Goal: Task Accomplishment & Management: Complete application form

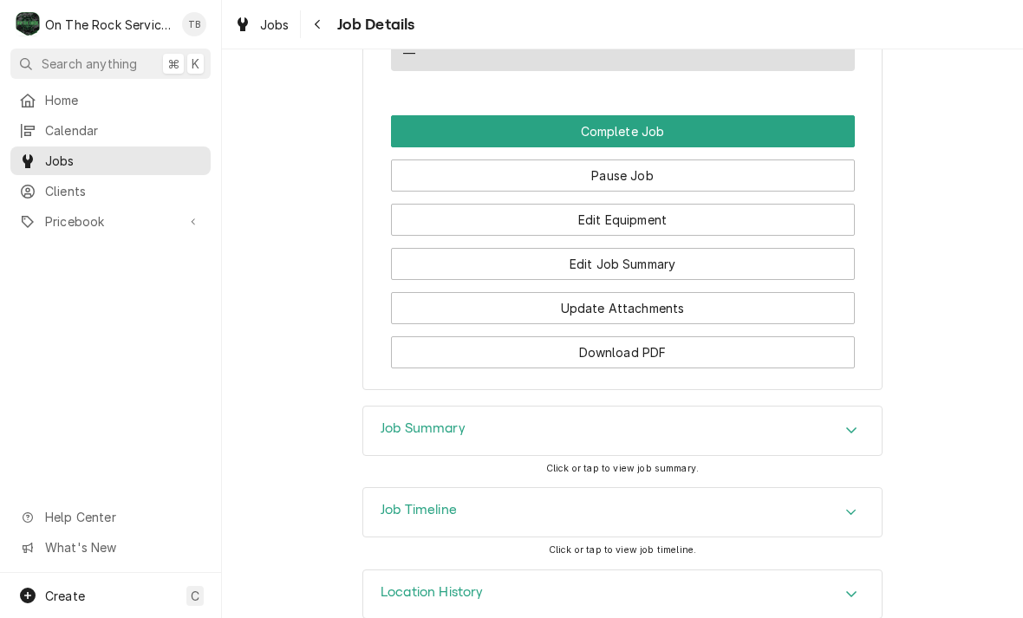
scroll to position [1601, 0]
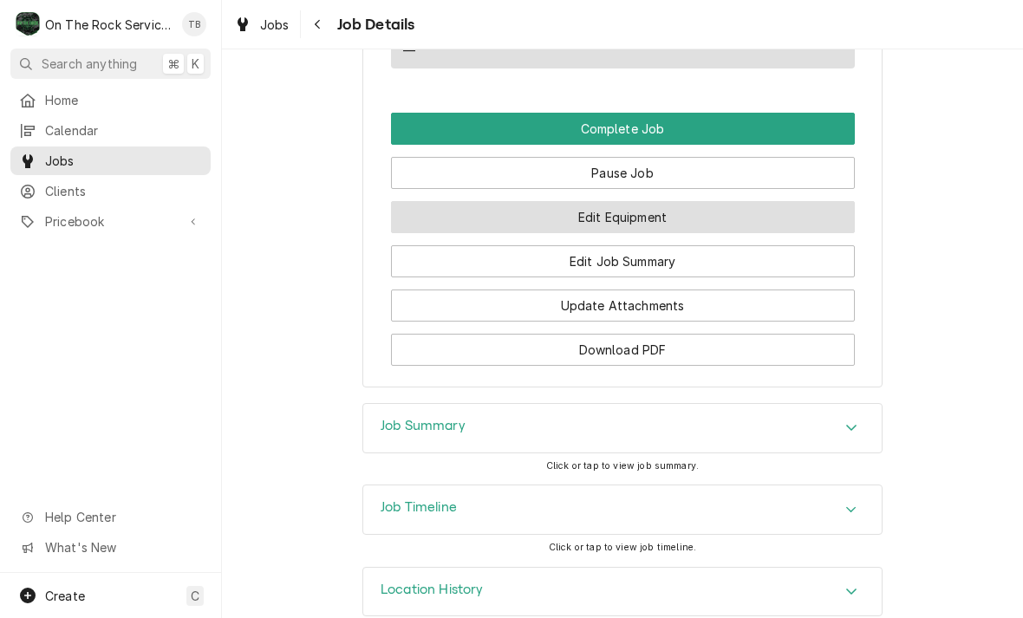
click at [642, 223] on button "Edit Equipment" at bounding box center [623, 217] width 464 height 32
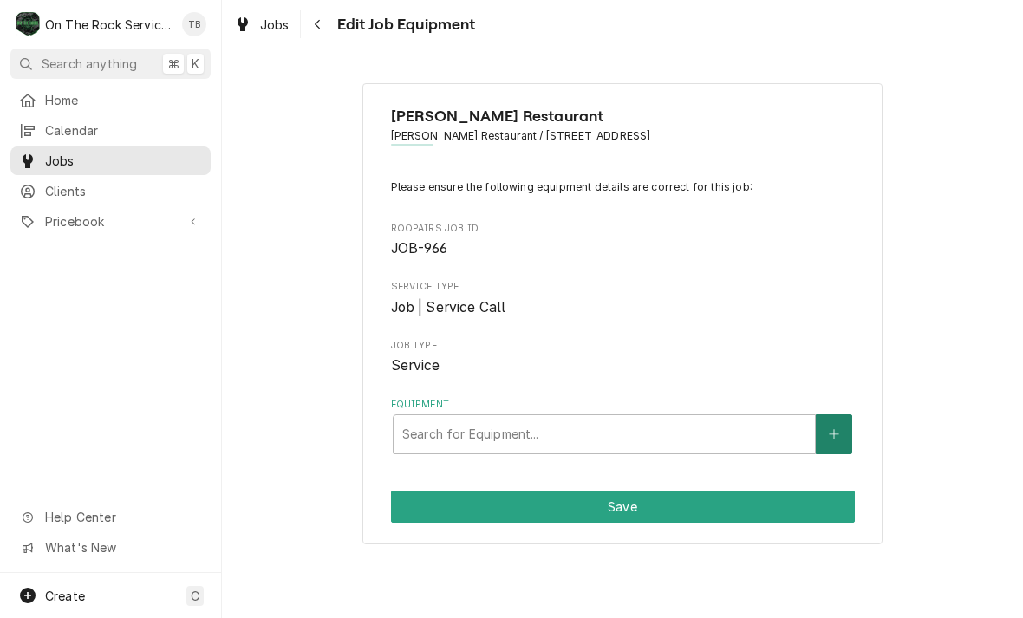
click at [830, 437] on button "Equipment" at bounding box center [833, 434] width 36 height 40
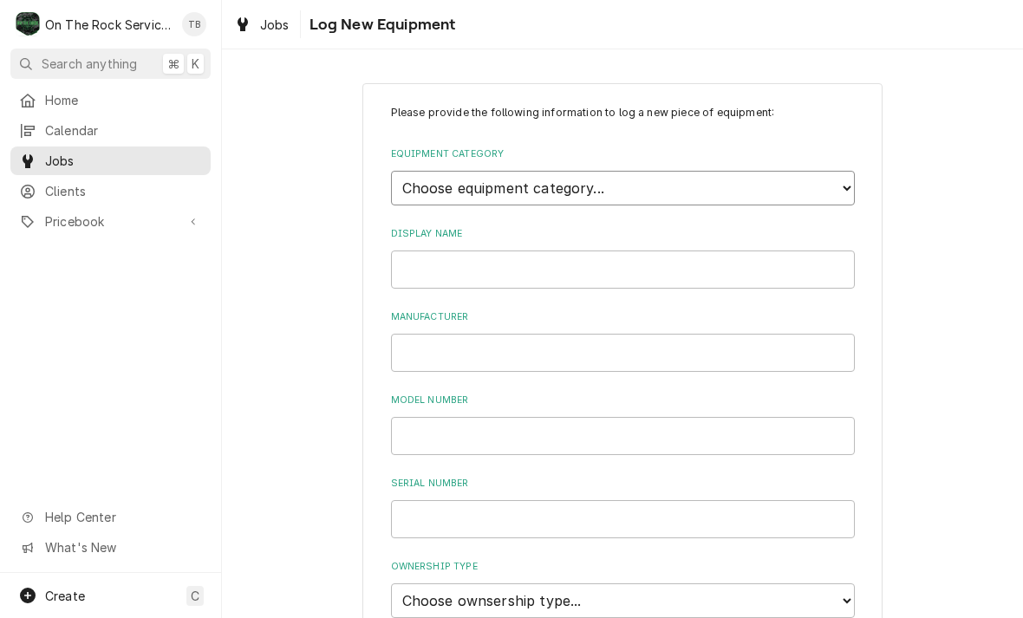
click at [833, 187] on select "Choose equipment category... Cooking Equipment Fryers Ice Machines Ovens and Ra…" at bounding box center [623, 188] width 464 height 35
select select "1"
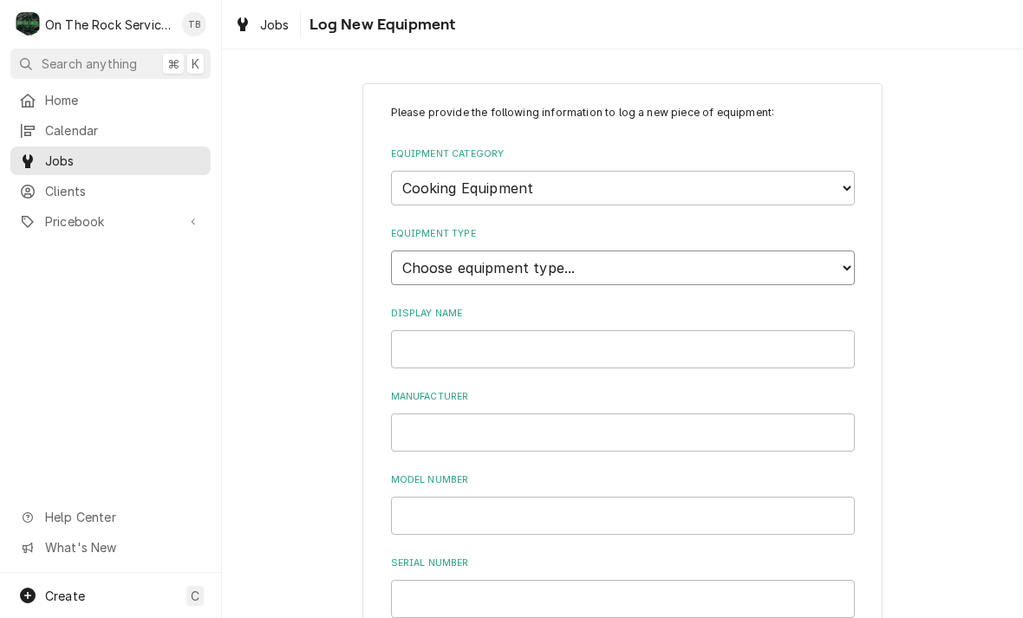
click at [836, 253] on select "Choose equipment type... Broiler Charbroiler Commercial Microwave Commercial To…" at bounding box center [623, 267] width 464 height 35
select select "7"
click at [671, 330] on input "Display Name" at bounding box center [623, 349] width 464 height 38
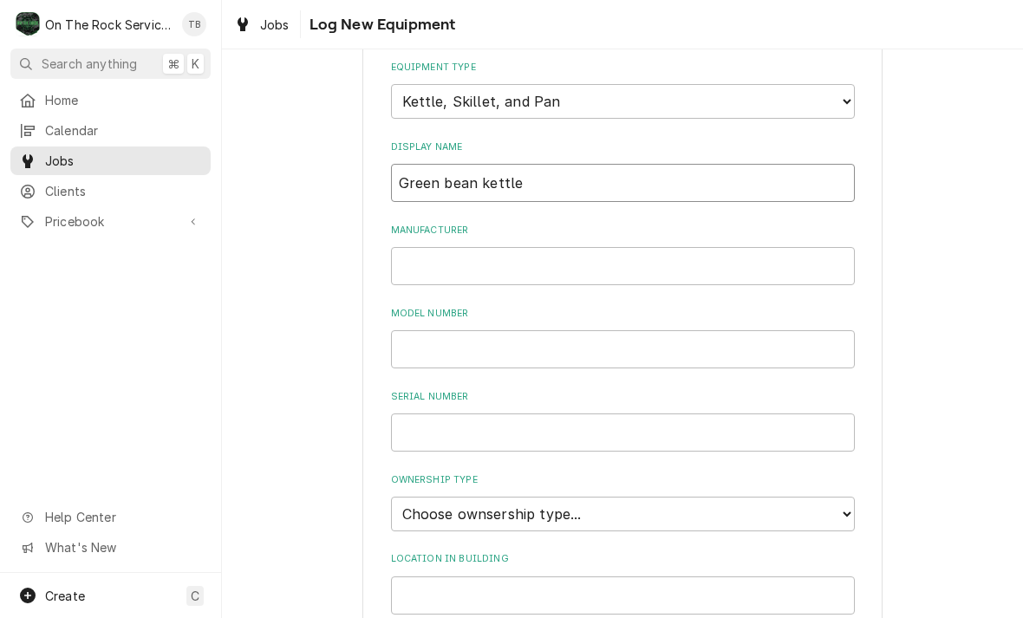
scroll to position [174, 0]
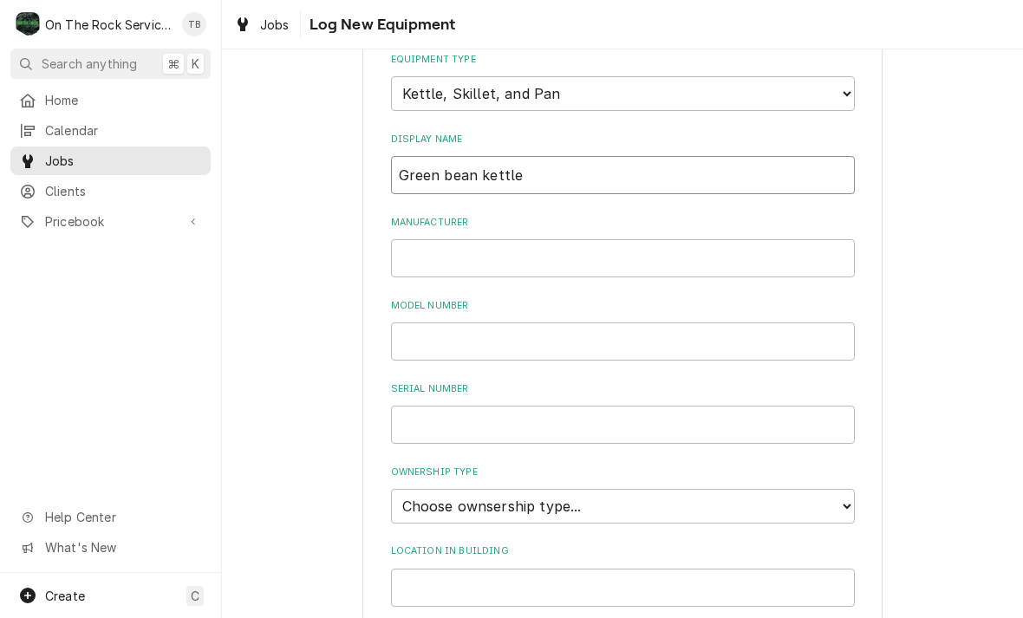
type input "Green bean kettle"
click at [459, 244] on input "Manufacturer" at bounding box center [623, 258] width 464 height 38
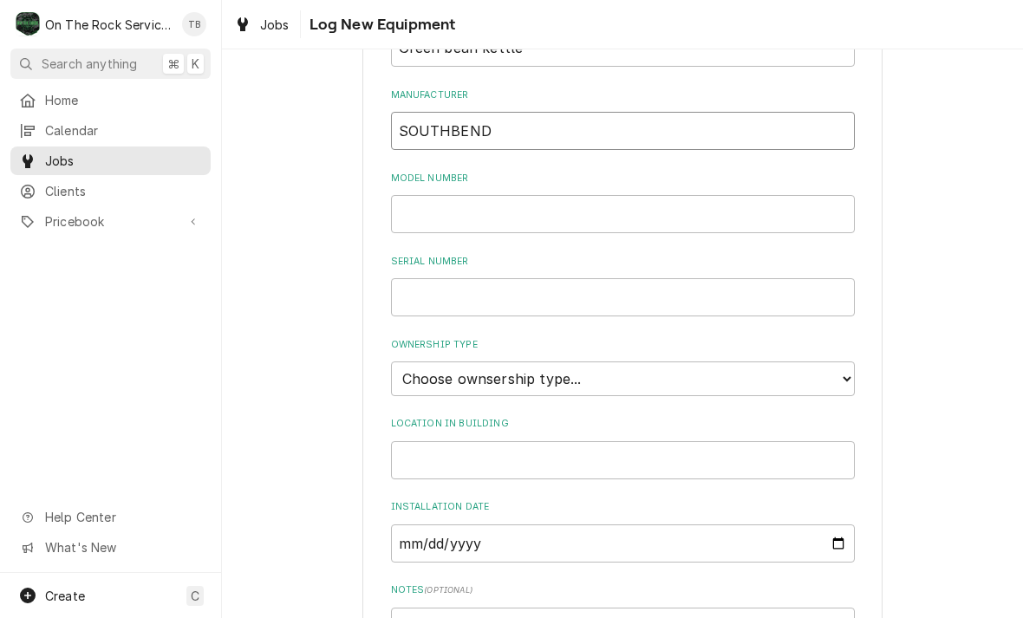
scroll to position [311, 0]
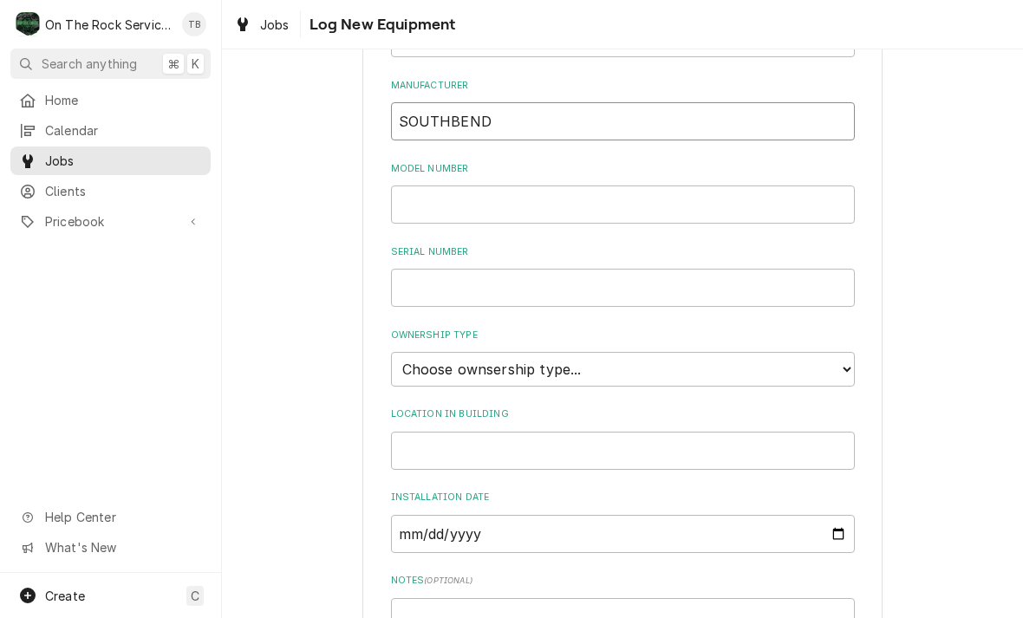
type input "SOUTHBEND"
click at [454, 200] on input "Model Number" at bounding box center [623, 204] width 464 height 38
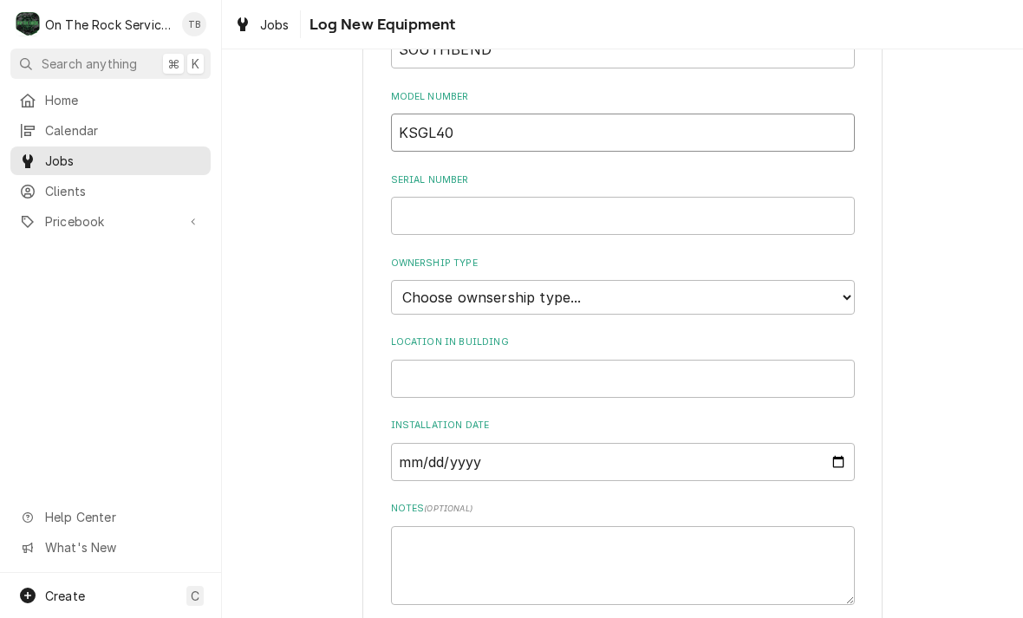
scroll to position [432, 0]
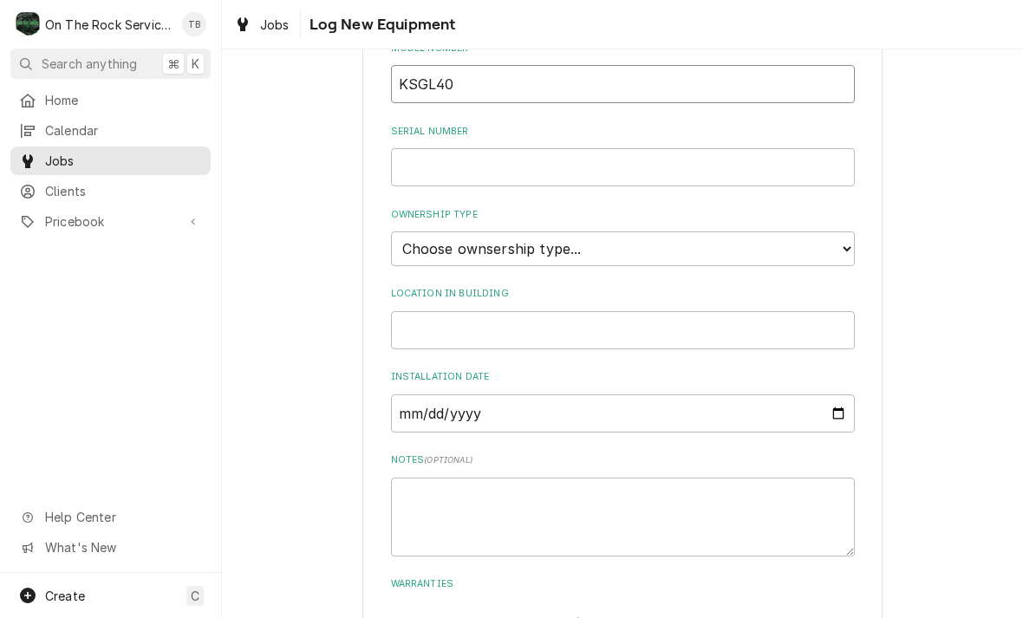
type input "KSGL40"
click at [497, 153] on input "Serial Number" at bounding box center [623, 167] width 464 height 38
type input "89E74601"
click at [848, 231] on select "Choose ownsership type... Unknown Owned Leased Rented" at bounding box center [623, 248] width 464 height 35
select select "1"
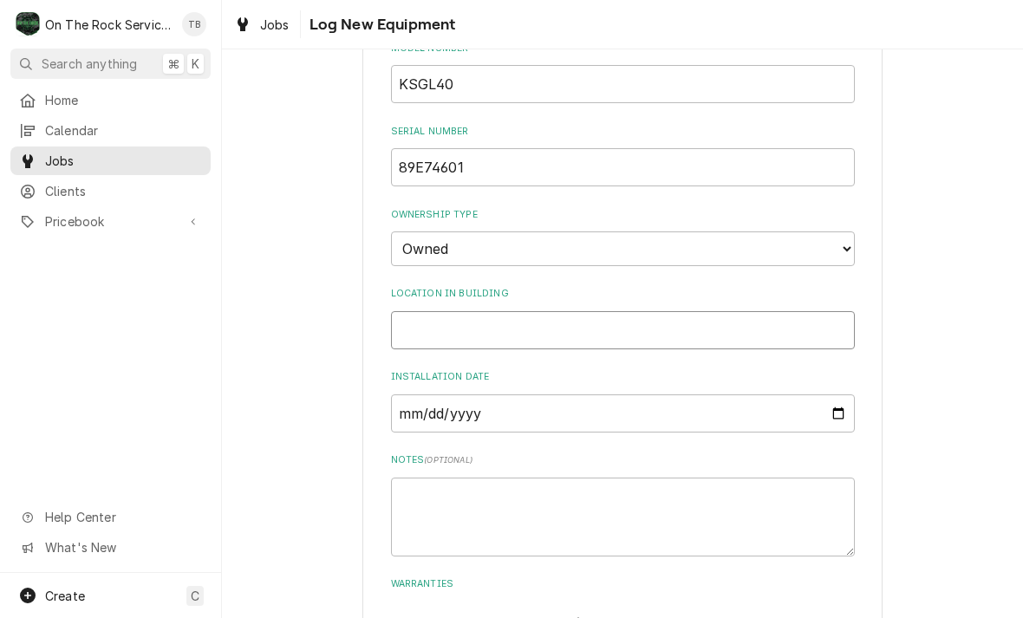
click at [689, 311] on input "Location in Building" at bounding box center [623, 330] width 464 height 38
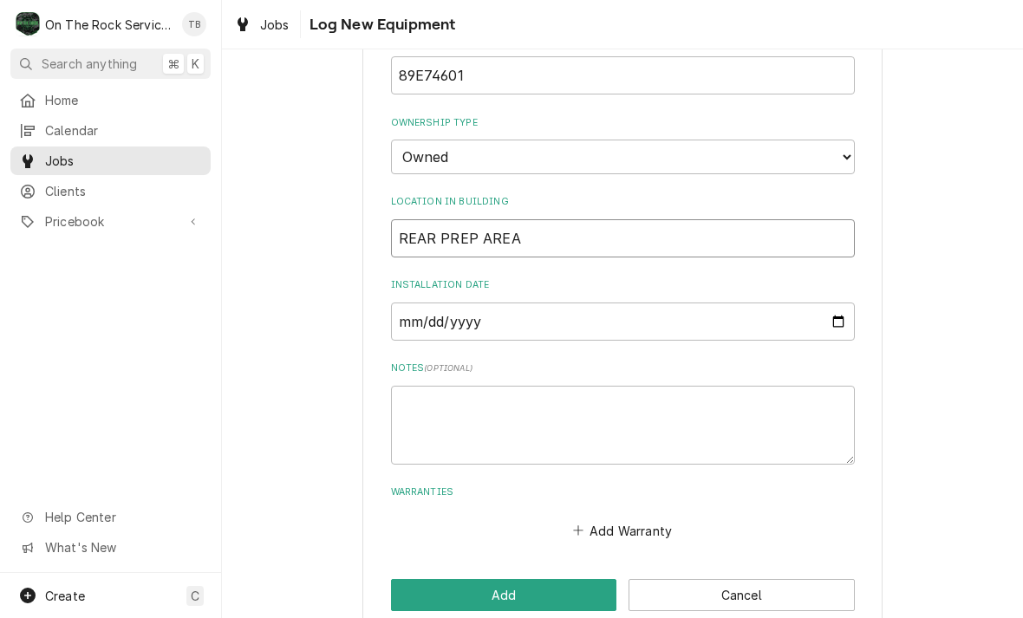
scroll to position [522, 0]
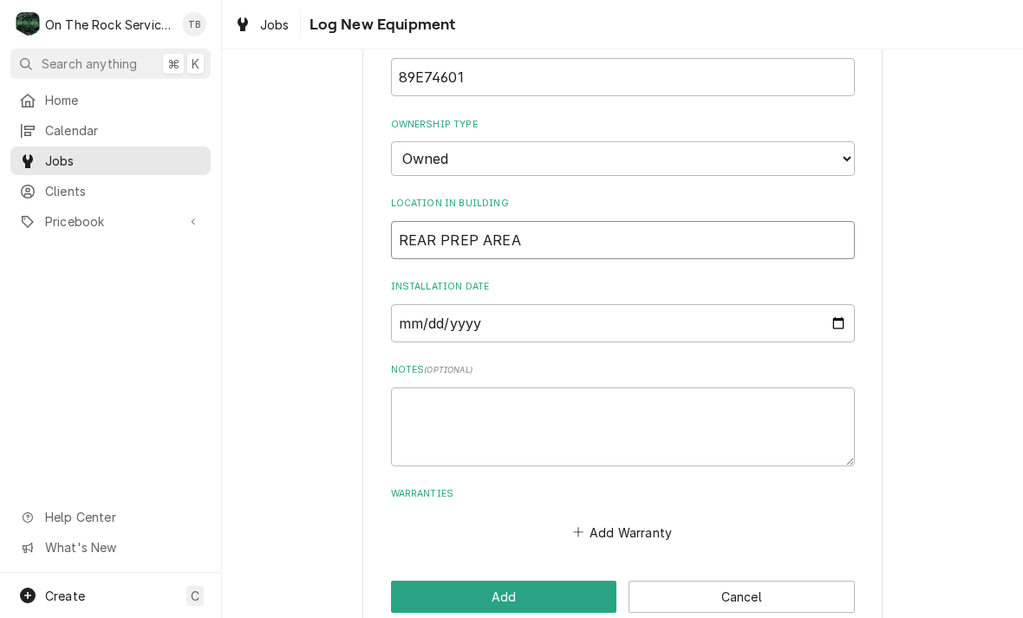
type input "REAR PREP AREA"
click at [356, 498] on div "Please provide the following information to log a new piece of equipment: Equip…" at bounding box center [622, 98] width 801 height 1104
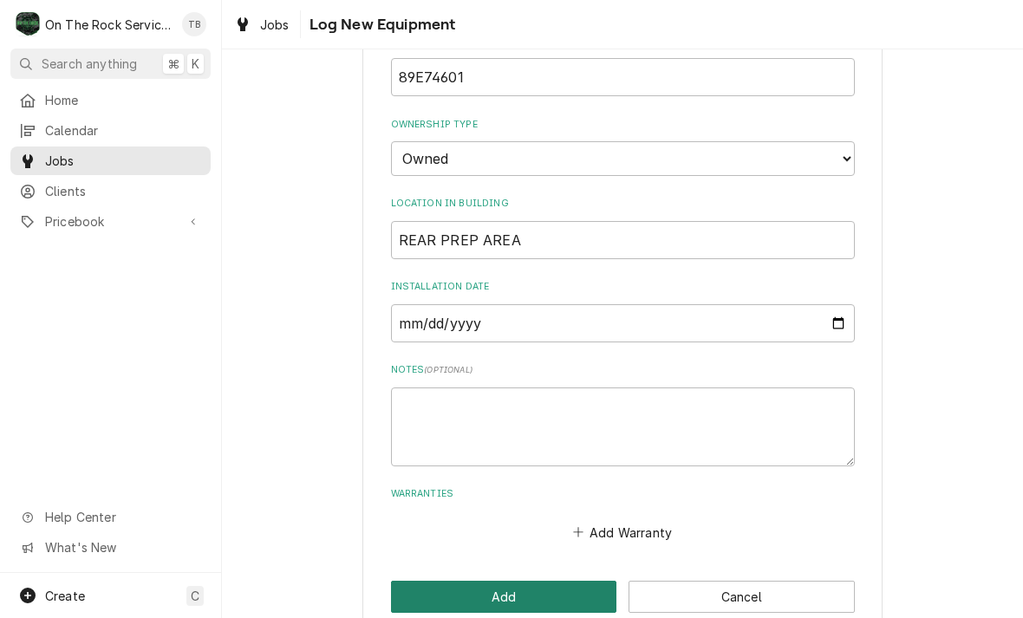
click at [513, 581] on button "Add" at bounding box center [504, 597] width 226 height 32
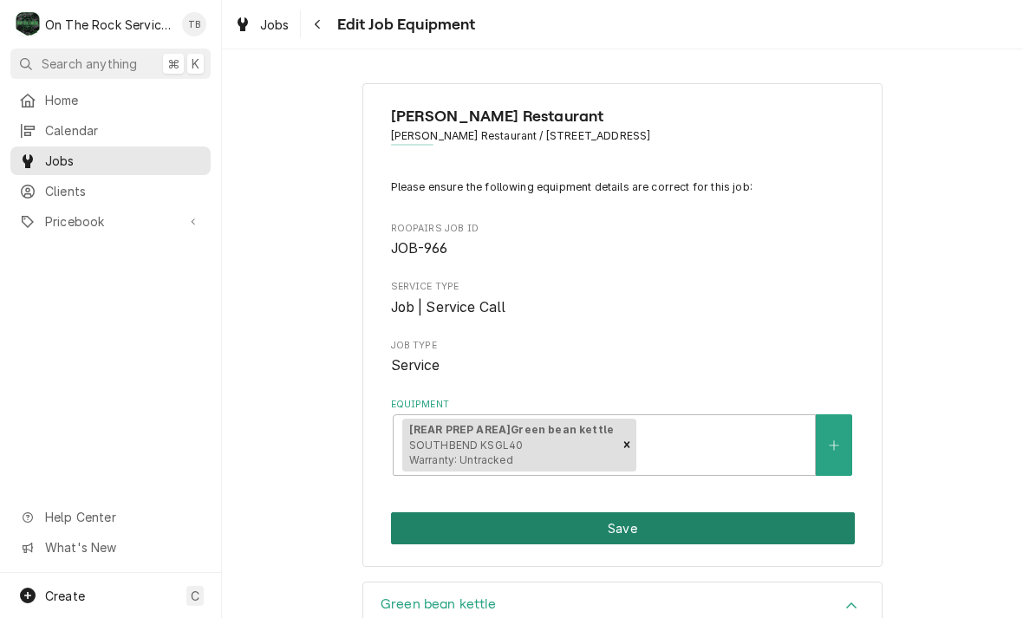
click at [640, 524] on button "Save" at bounding box center [623, 528] width 464 height 32
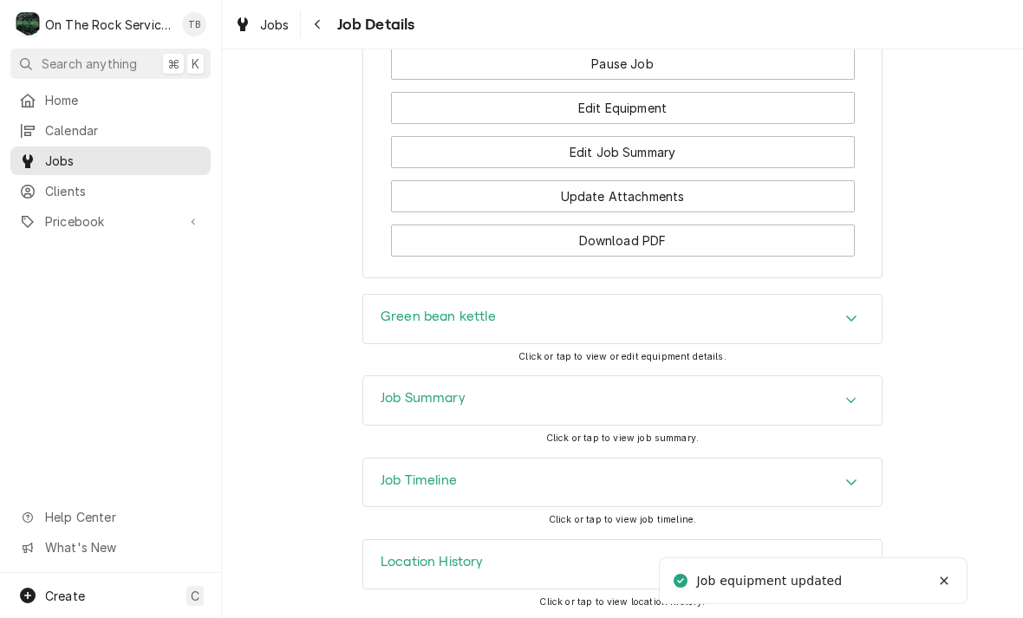
scroll to position [1708, 0]
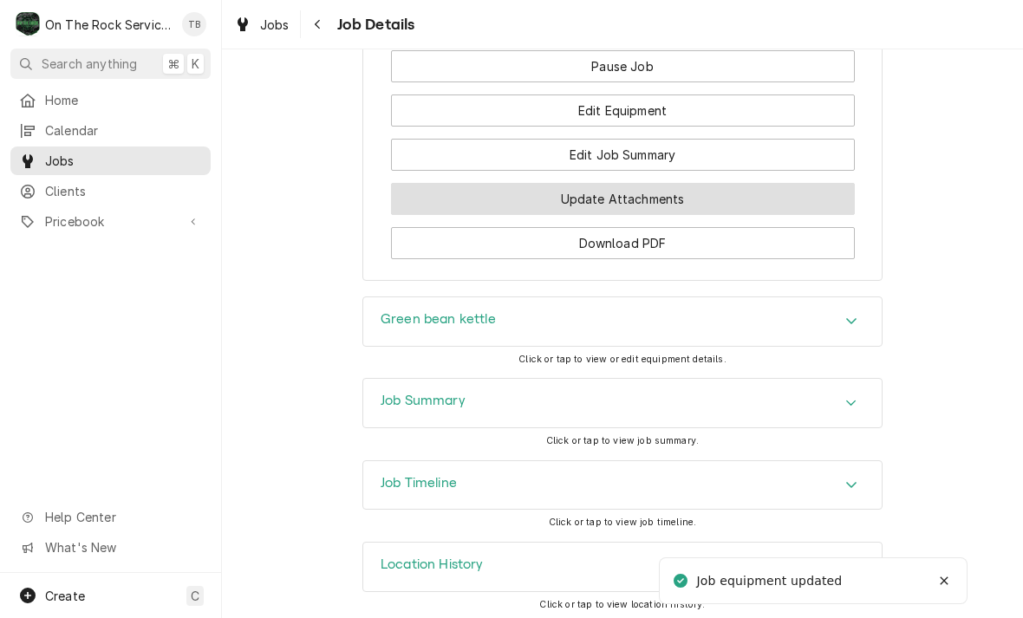
click at [687, 204] on button "Update Attachments" at bounding box center [623, 199] width 464 height 32
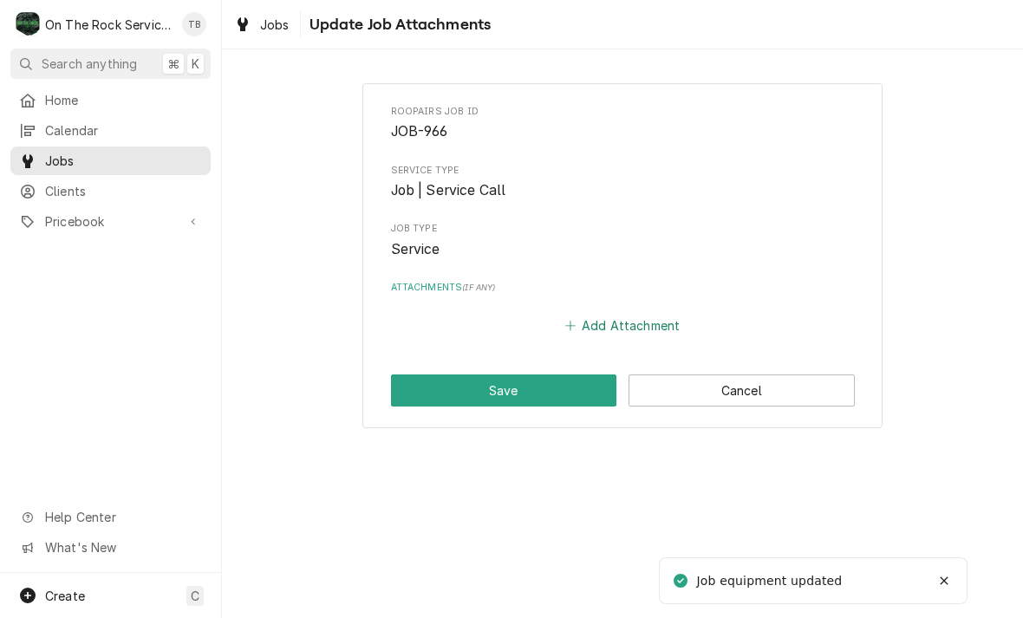
click at [632, 323] on button "Add Attachment" at bounding box center [622, 326] width 121 height 24
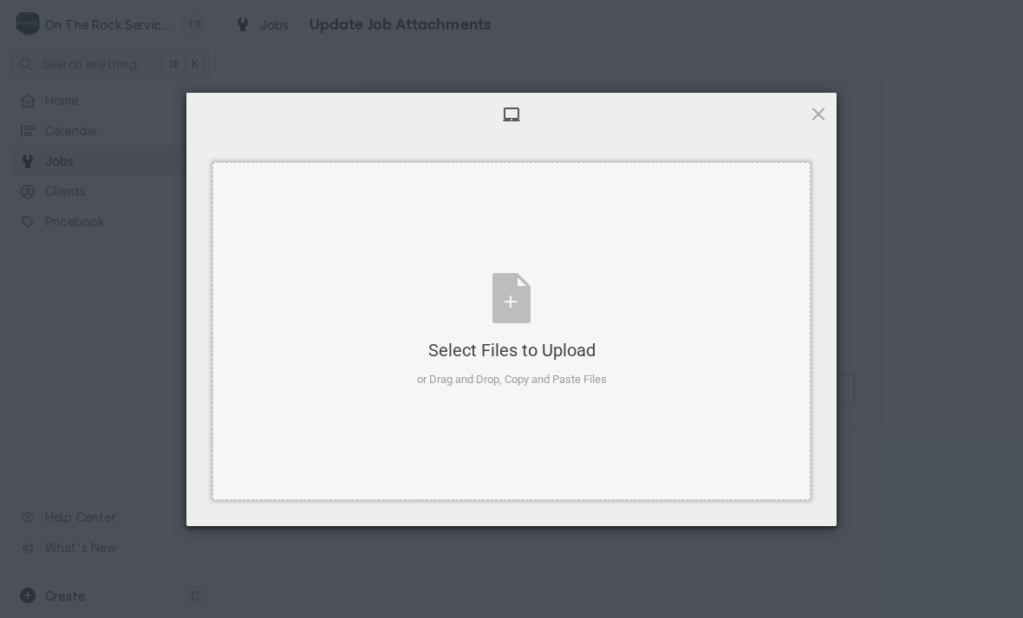
click at [522, 301] on div "Select Files to Upload or Drag and Drop, Copy and Paste Files" at bounding box center [512, 330] width 190 height 115
click at [514, 312] on div "Select Files to Upload or Drag and Drop, Copy and Paste Files" at bounding box center [512, 330] width 190 height 115
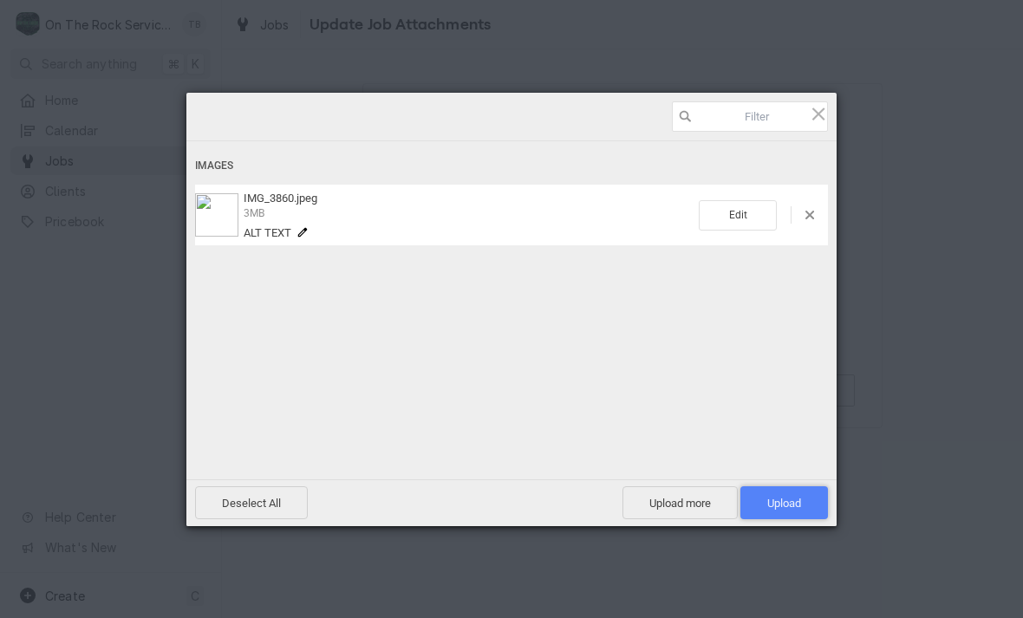
click at [784, 498] on span "Upload 1" at bounding box center [784, 503] width 34 height 13
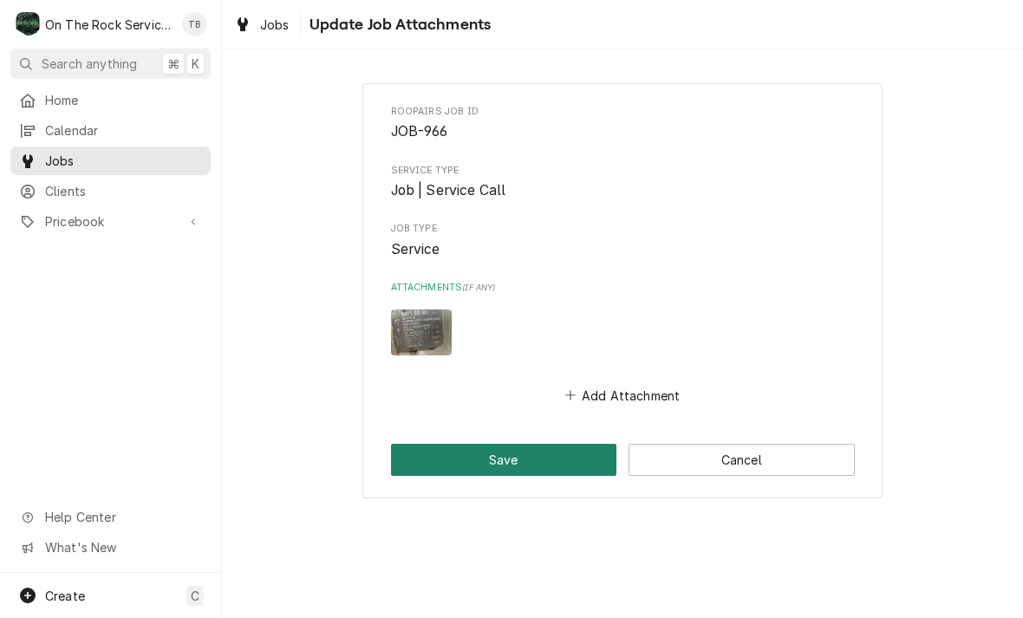
click at [541, 450] on button "Save" at bounding box center [504, 460] width 226 height 32
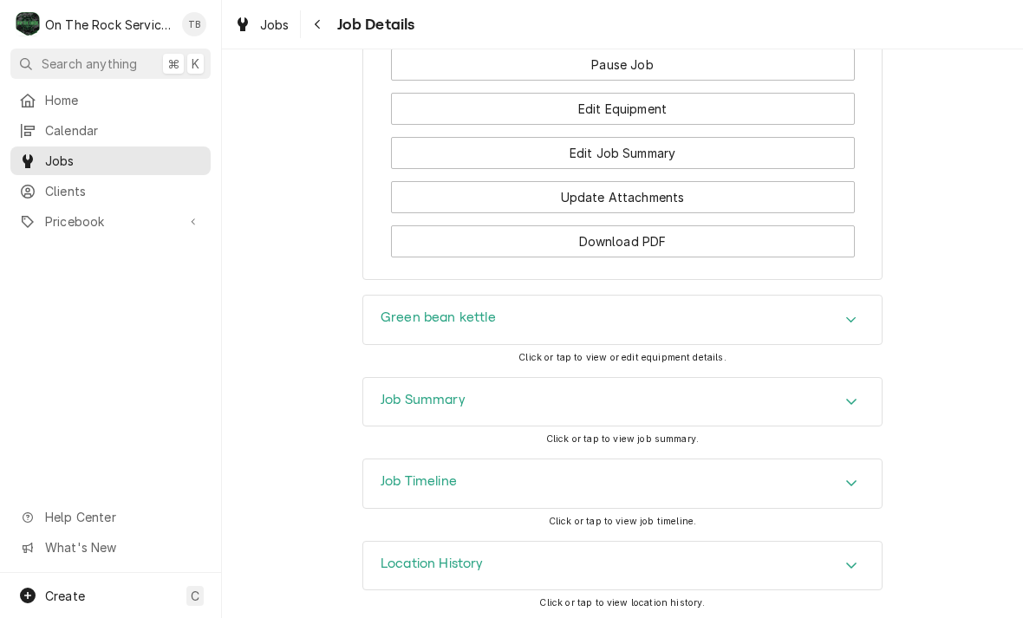
scroll to position [1824, 0]
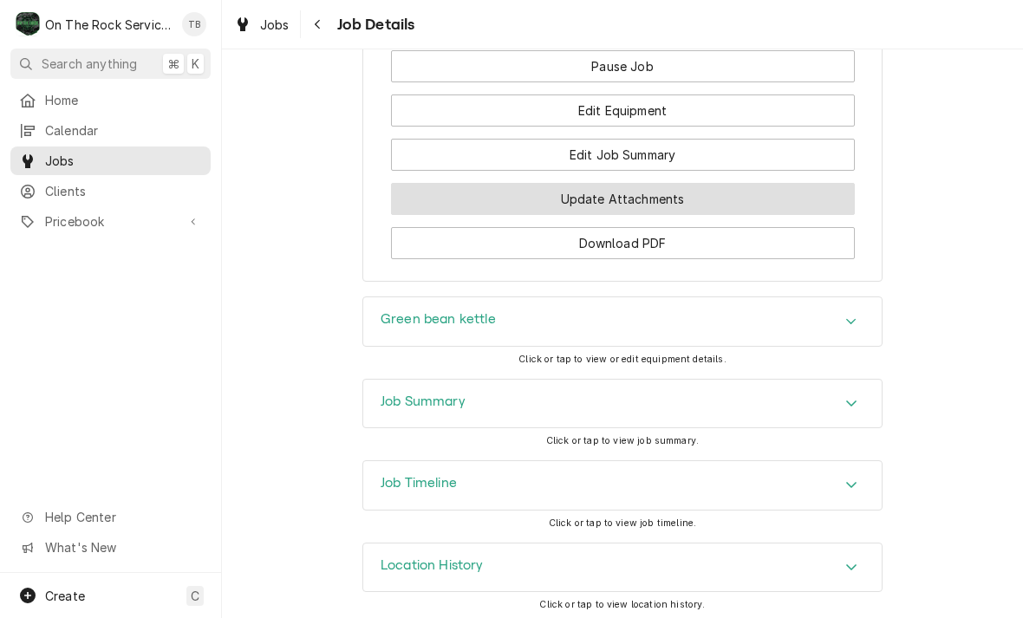
click at [665, 200] on button "Update Attachments" at bounding box center [623, 199] width 464 height 32
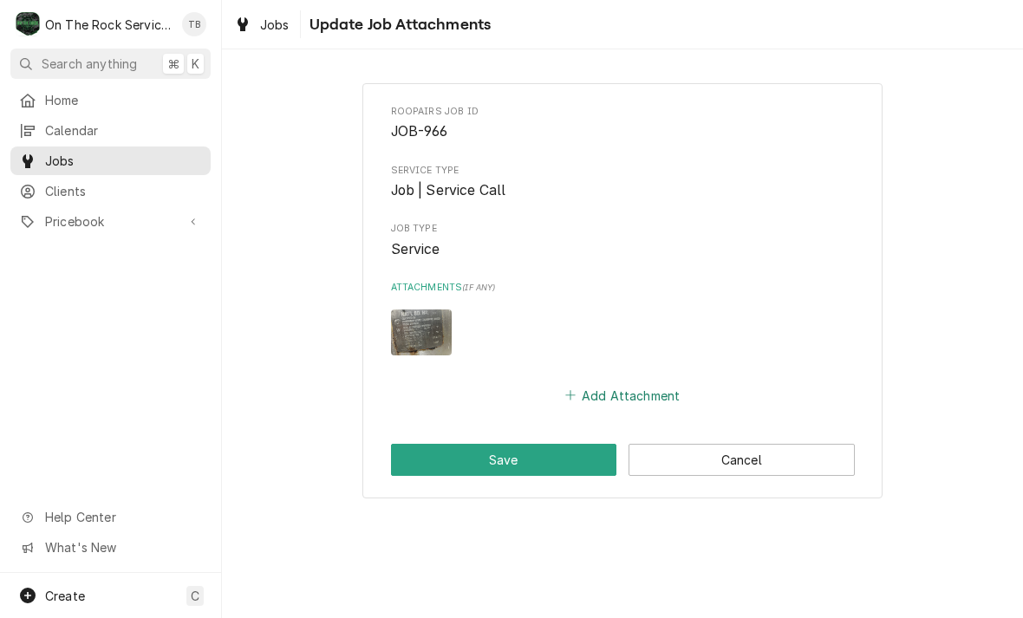
click at [610, 392] on button "Add Attachment" at bounding box center [622, 395] width 121 height 24
click at [647, 385] on button "Add Attachment" at bounding box center [622, 395] width 121 height 24
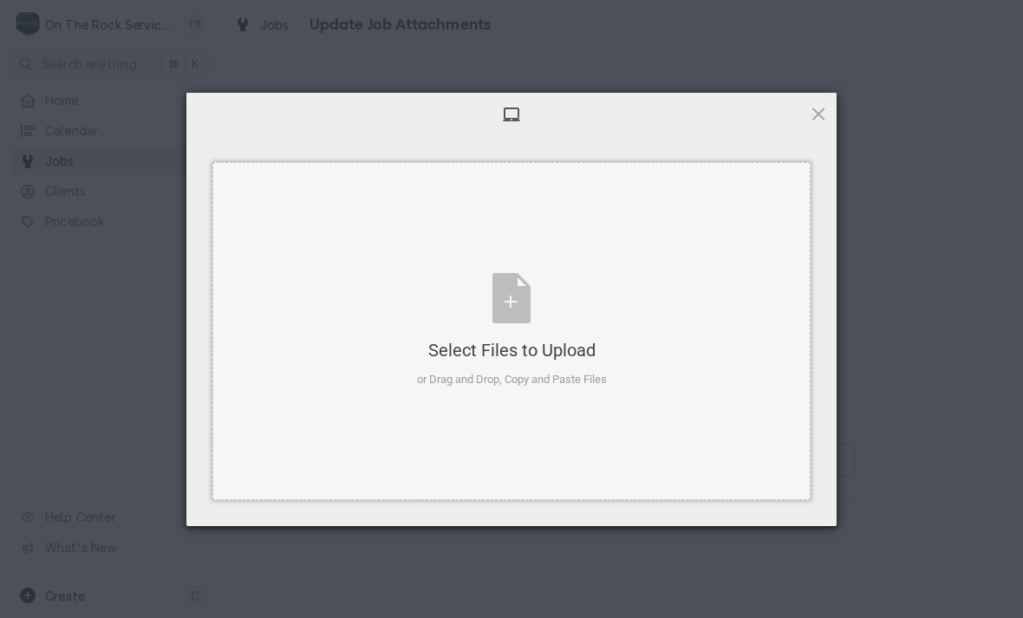
click at [615, 382] on div "Select Files to Upload or Drag and Drop, Copy and Paste Files" at bounding box center [511, 331] width 598 height 338
click at [519, 303] on div "Select Files to Upload or Drag and Drop, Copy and Paste Files" at bounding box center [512, 330] width 190 height 115
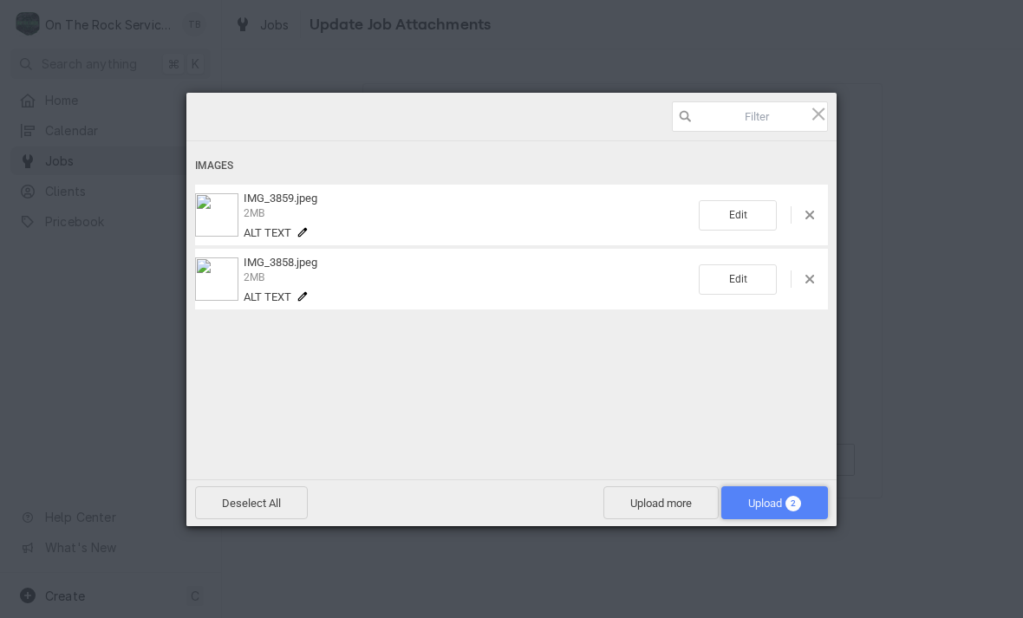
click at [769, 503] on span "Upload 2" at bounding box center [774, 503] width 53 height 13
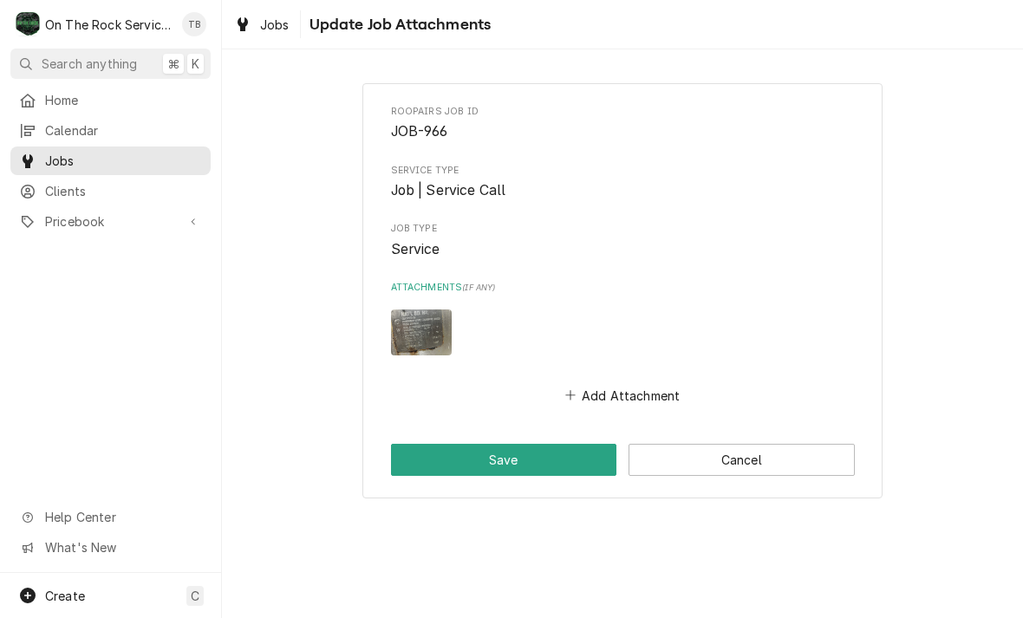
click at [631, 387] on button "Add Attachment" at bounding box center [622, 395] width 121 height 24
click at [606, 389] on button "Add Attachment" at bounding box center [622, 395] width 121 height 24
click at [623, 399] on button "Add Attachment" at bounding box center [622, 395] width 121 height 24
click at [623, 394] on button "Add Attachment" at bounding box center [622, 395] width 121 height 24
click at [558, 467] on button "Save" at bounding box center [504, 460] width 226 height 32
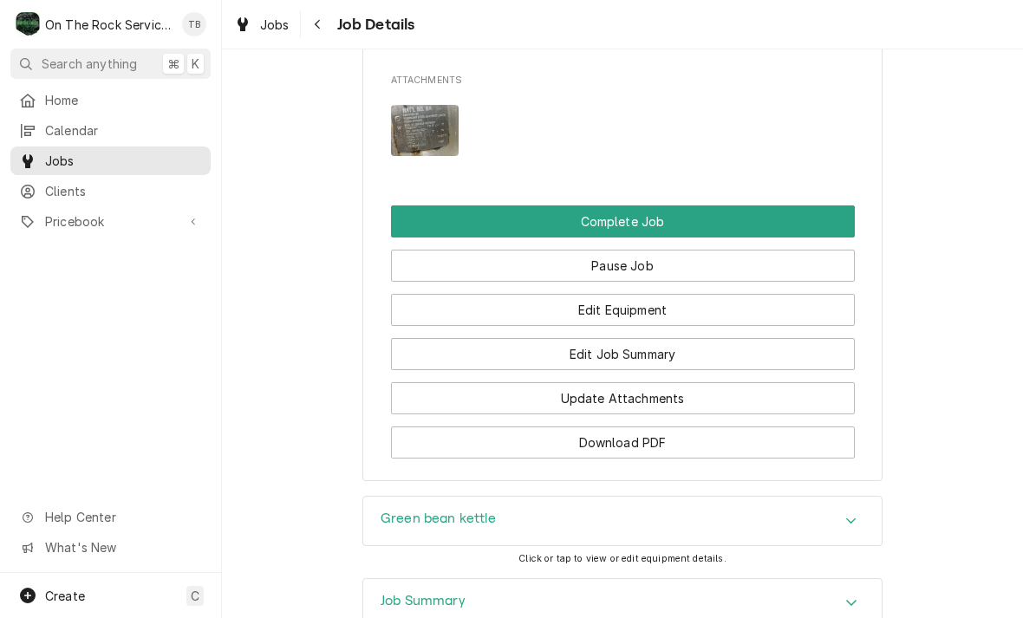
scroll to position [1627, 0]
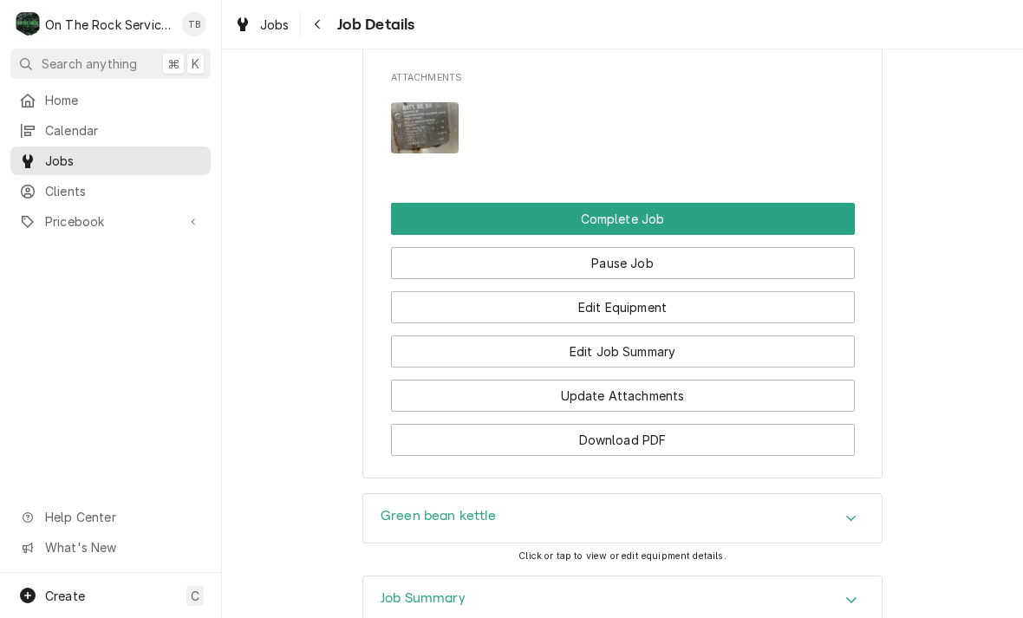
click at [675, 388] on button "Update Attachments" at bounding box center [623, 396] width 464 height 32
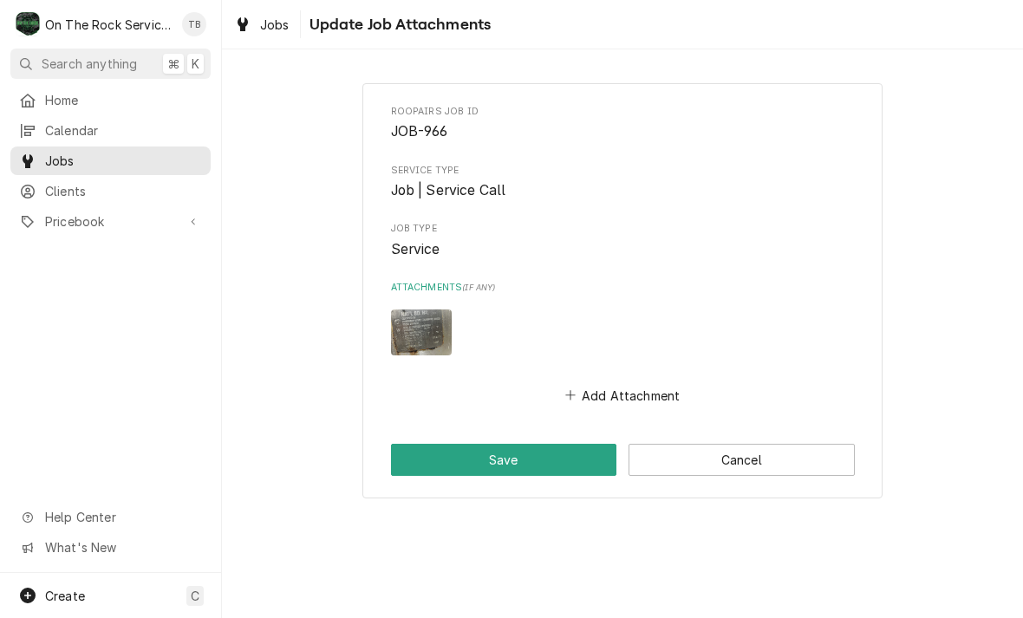
click at [625, 403] on button "Add Attachment" at bounding box center [622, 395] width 121 height 24
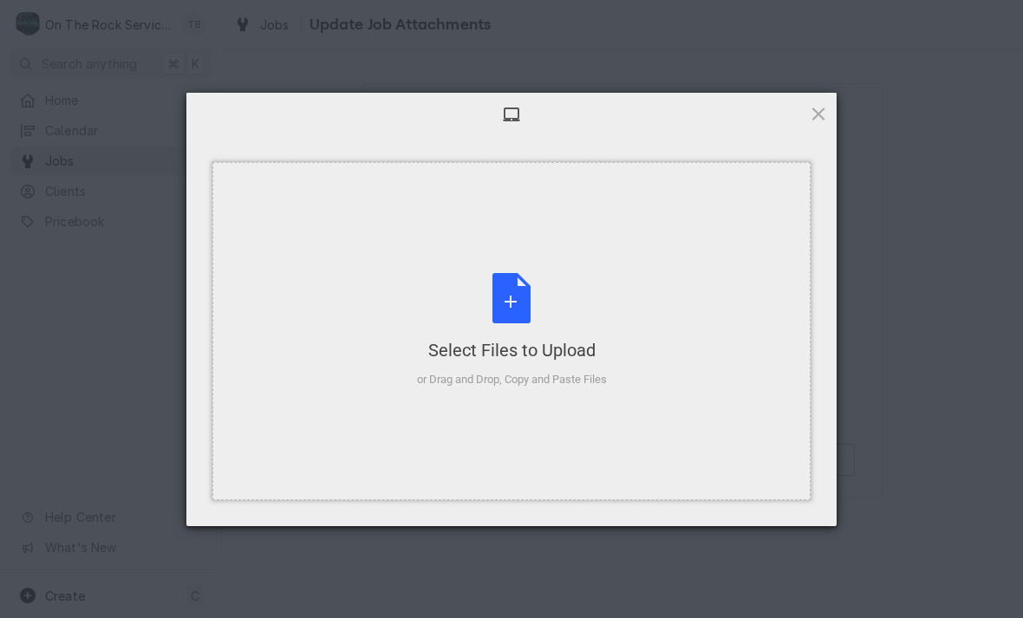
click at [520, 328] on div "Select Files to Upload or Drag and Drop, Copy and Paste Files" at bounding box center [512, 330] width 190 height 115
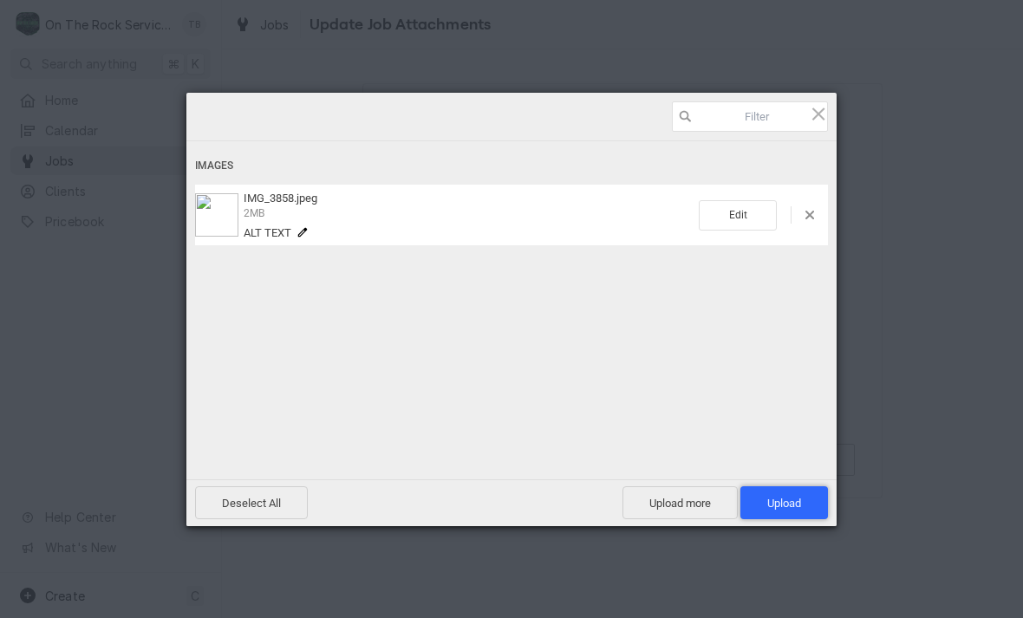
click at [790, 506] on span "Upload 1" at bounding box center [784, 503] width 34 height 13
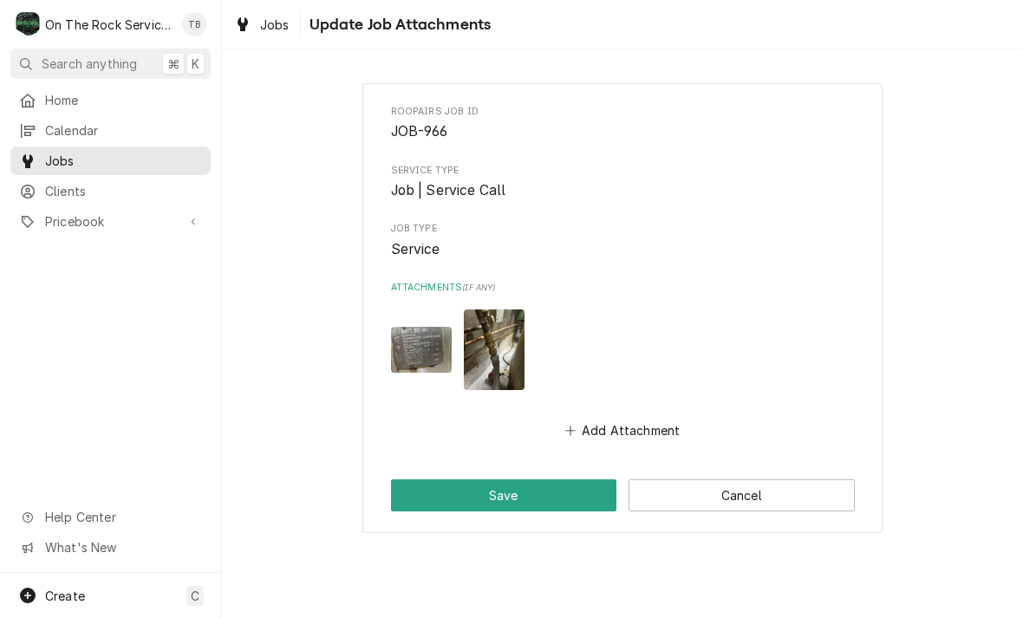
click at [522, 491] on button "Save" at bounding box center [504, 495] width 226 height 32
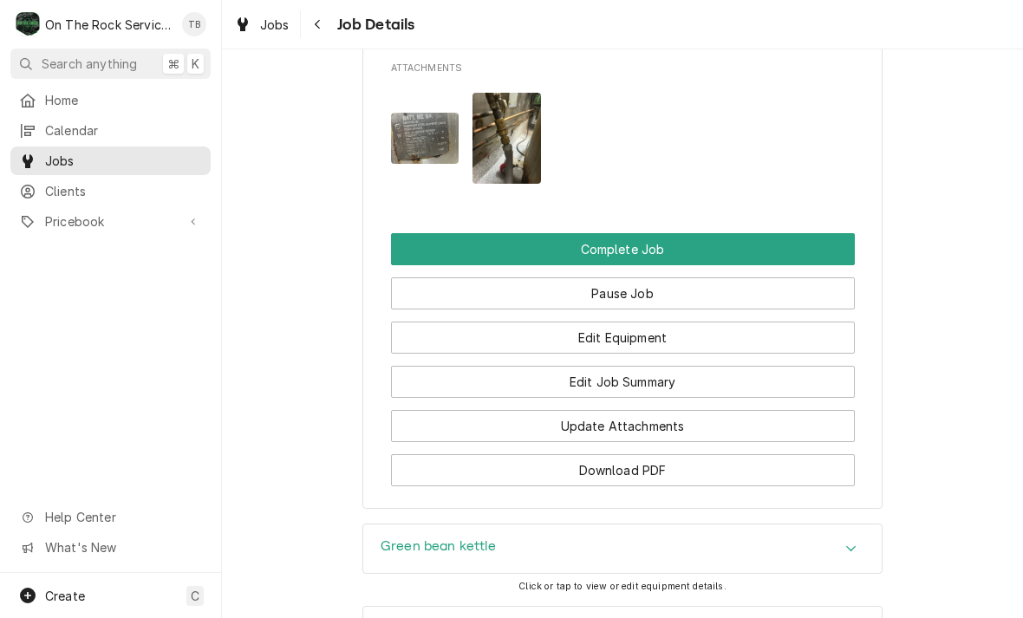
scroll to position [1637, 0]
click at [655, 380] on button "Edit Job Summary" at bounding box center [623, 382] width 464 height 32
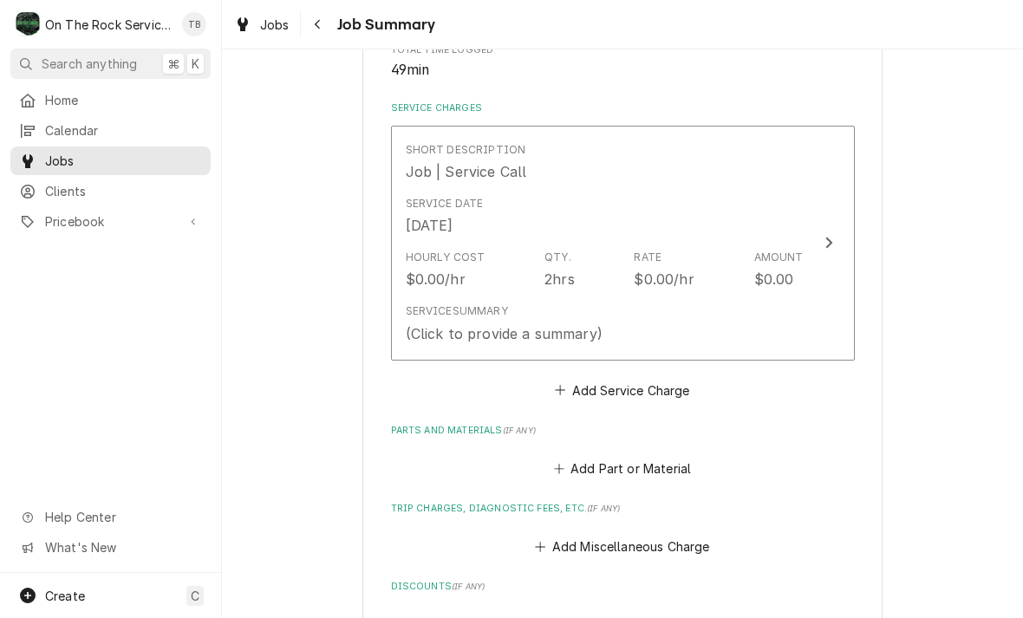
scroll to position [383, 0]
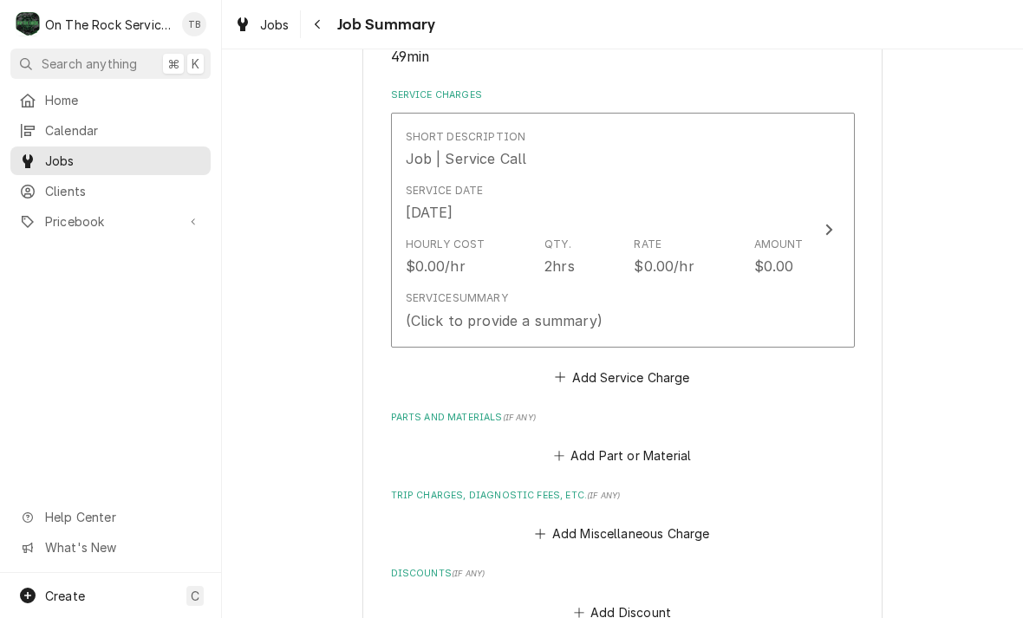
click at [691, 306] on div "Service Summary (Click to provide a summary)" at bounding box center [605, 310] width 398 height 54
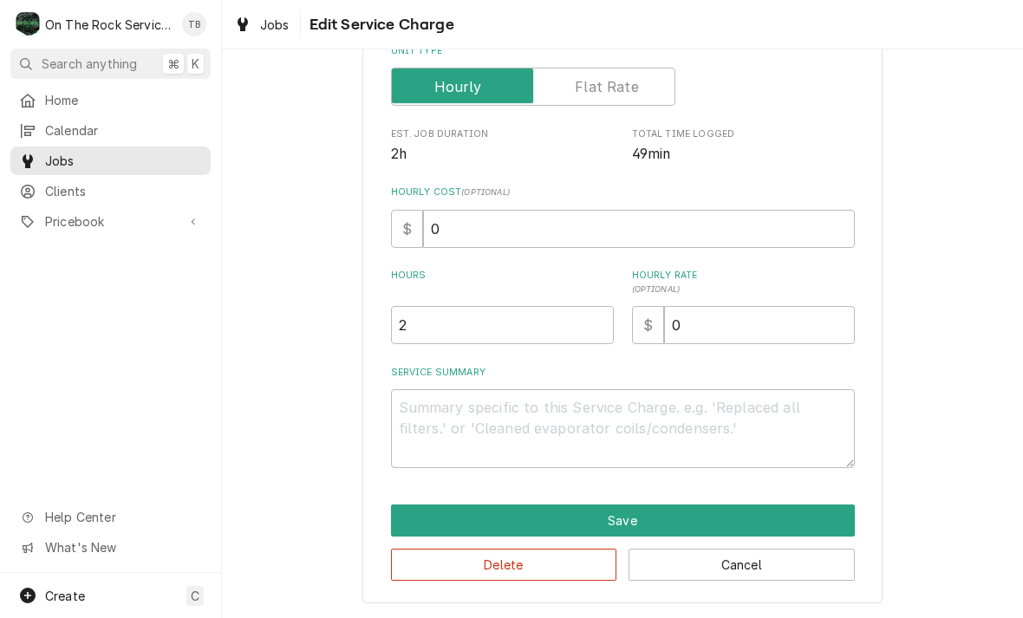
scroll to position [263, 0]
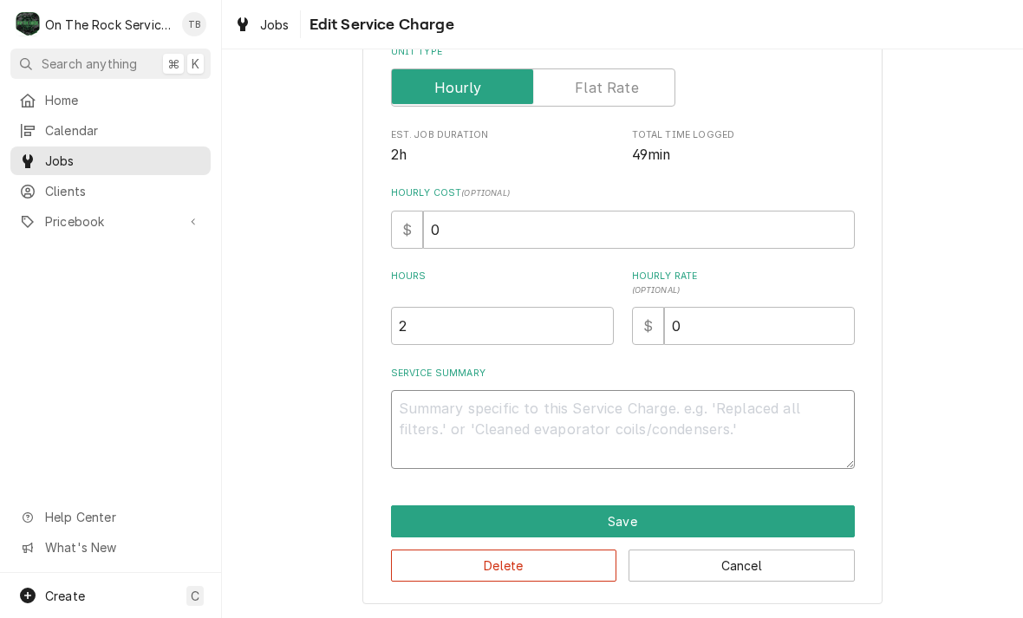
click at [458, 432] on textarea "Service Summary" at bounding box center [623, 429] width 464 height 79
type textarea "x"
type textarea "8"
type textarea "x"
type textarea "8/"
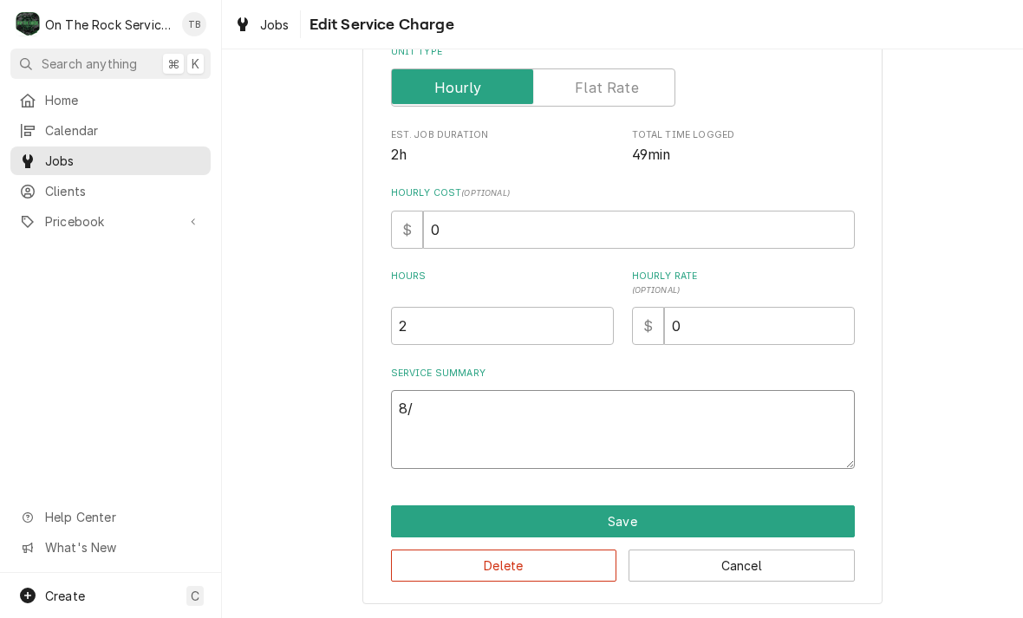
type textarea "x"
type textarea "8/1"
type textarea "x"
type textarea "8/12"
type textarea "x"
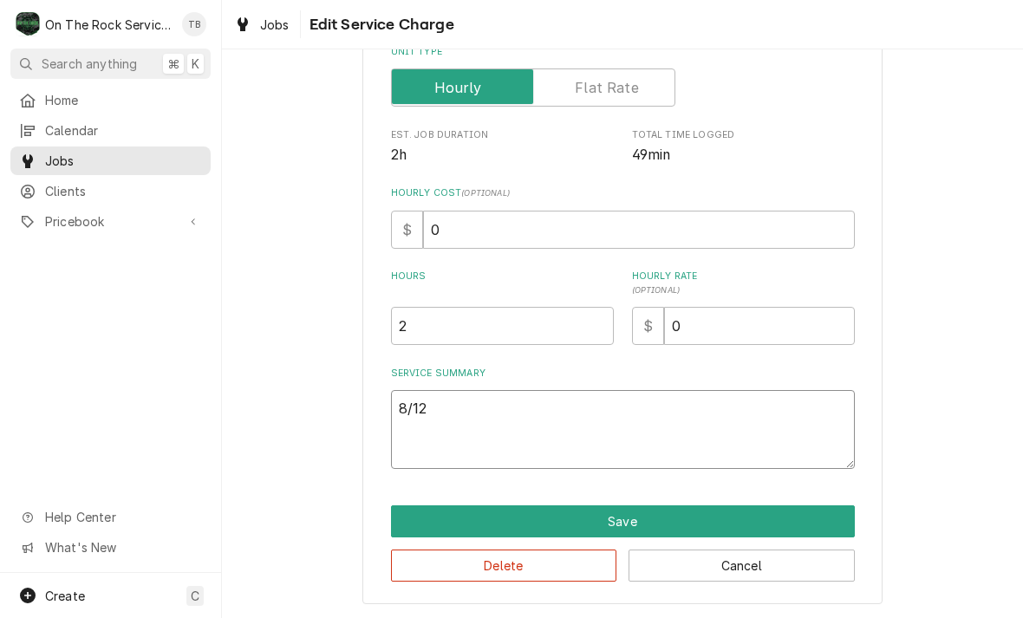
type textarea "8/12/"
type textarea "x"
type textarea "8/12/2"
type textarea "x"
type textarea "8/12/25"
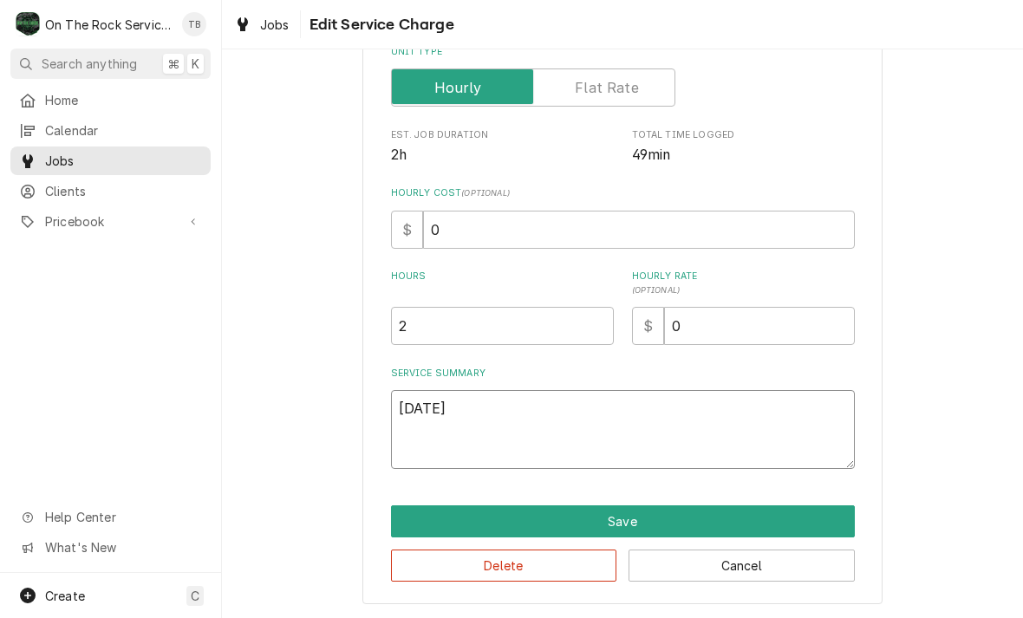
type textarea "x"
type textarea "8/12/25"
type textarea "x"
type textarea "8/12/25 t"
type textarea "x"
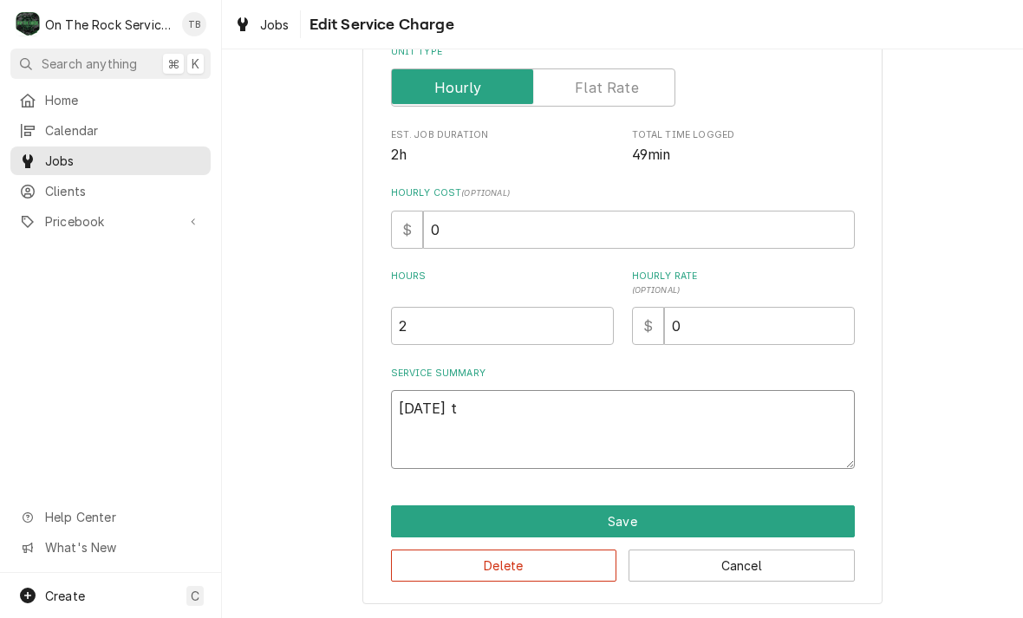
type textarea "8/12/25 tm"
type textarea "x"
type textarea "8/12/25 tmb"
type textarea "x"
type textarea "8/12/25 tmb"
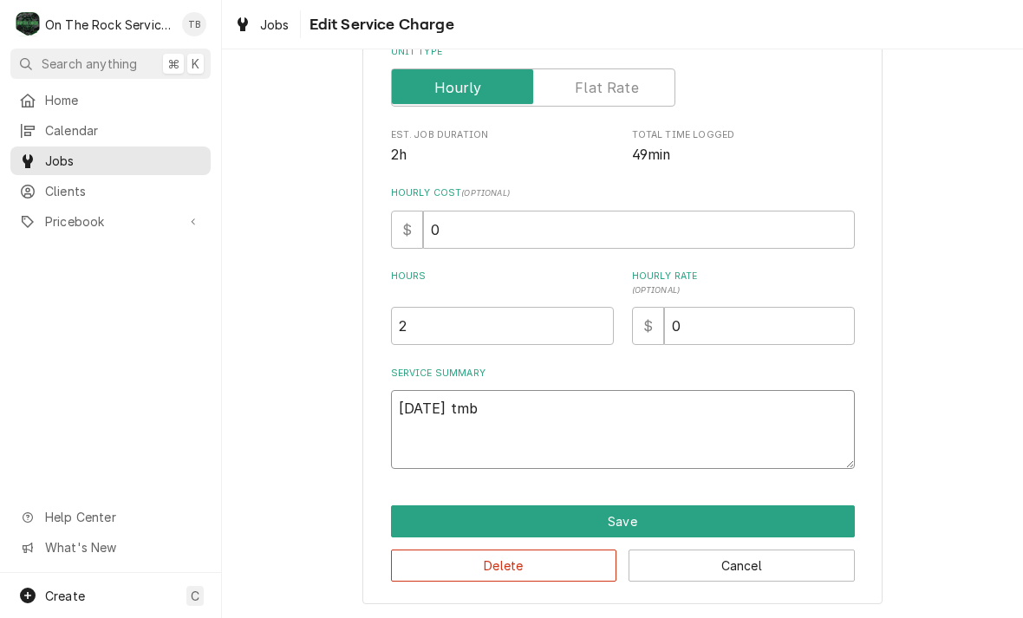
type textarea "x"
type textarea "8/12/25 tmb p"
type textarea "x"
type textarea "8/12/25 tmb pr"
type textarea "x"
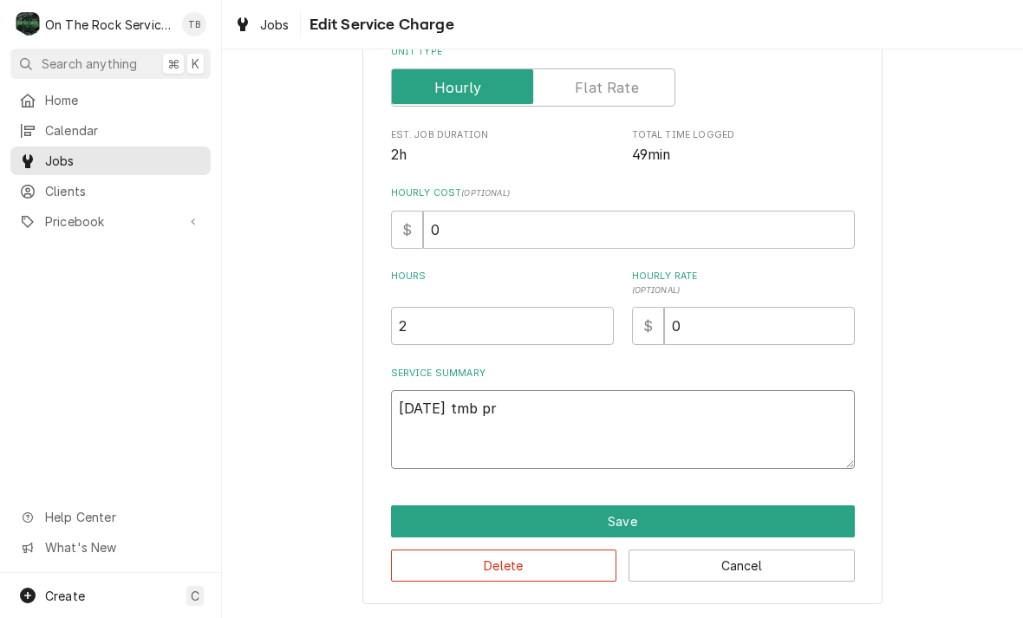
type textarea "8/12/25 tmb pro"
type textarea "x"
type textarea "8/12/25 tmb prov"
type textarea "x"
type textarea "8/12/25 tmb provi"
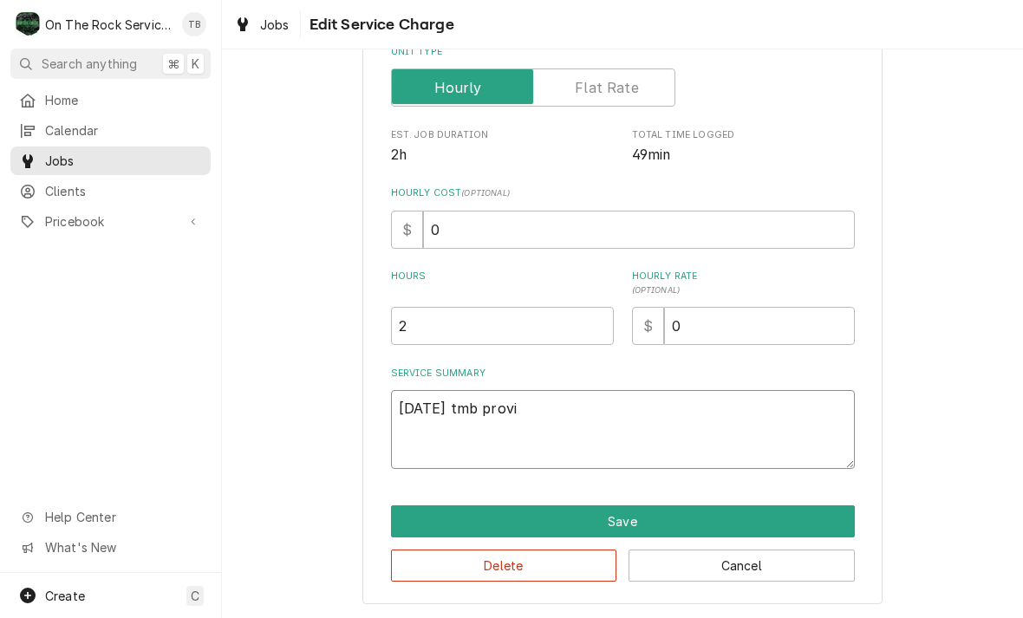
type textarea "x"
type textarea "8/12/25 tmb provid"
type textarea "x"
type textarea "8/12/25 tmb provide"
type textarea "x"
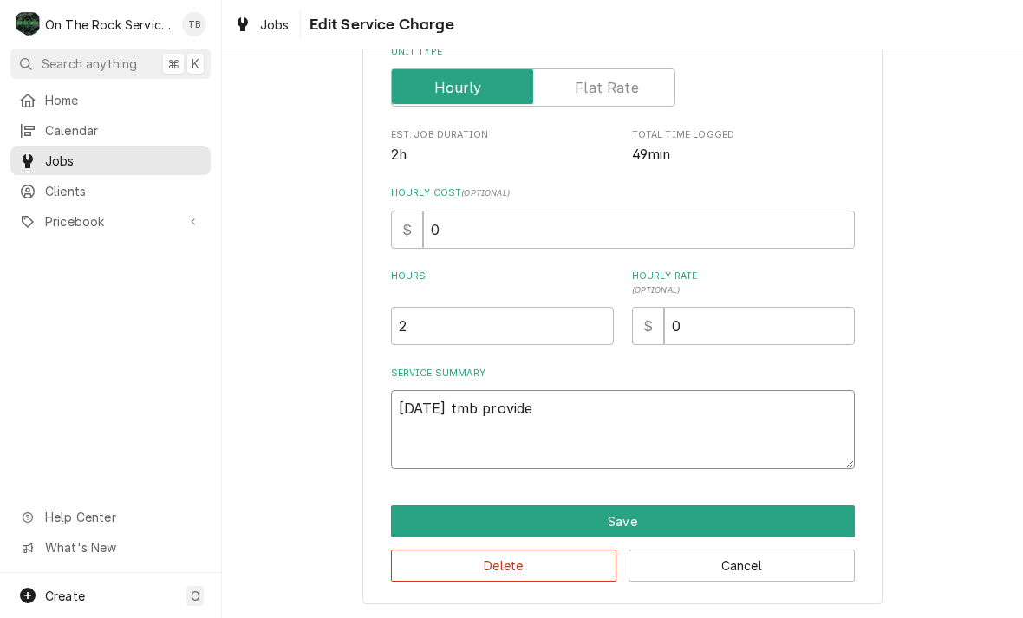
type textarea "8/12/25 tmb provide"
type textarea "x"
type textarea "8/12/25 tmb provide s"
type textarea "x"
type textarea "8/12/25 tmb provide se"
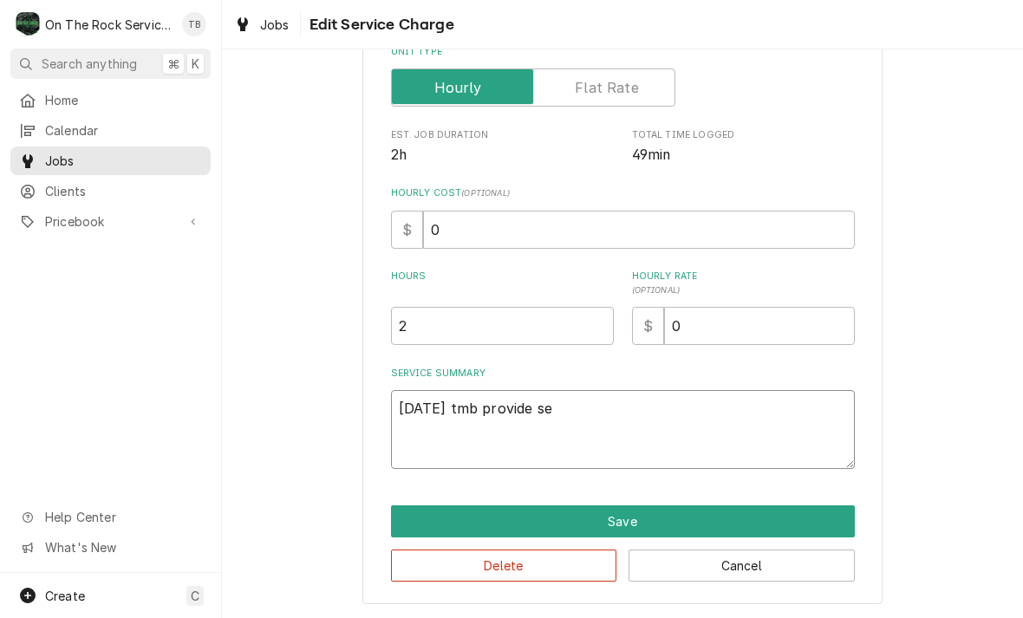
type textarea "x"
type textarea "8/12/25 tmb provide ser"
type textarea "x"
type textarea "8/12/25 tmb provide serv"
type textarea "x"
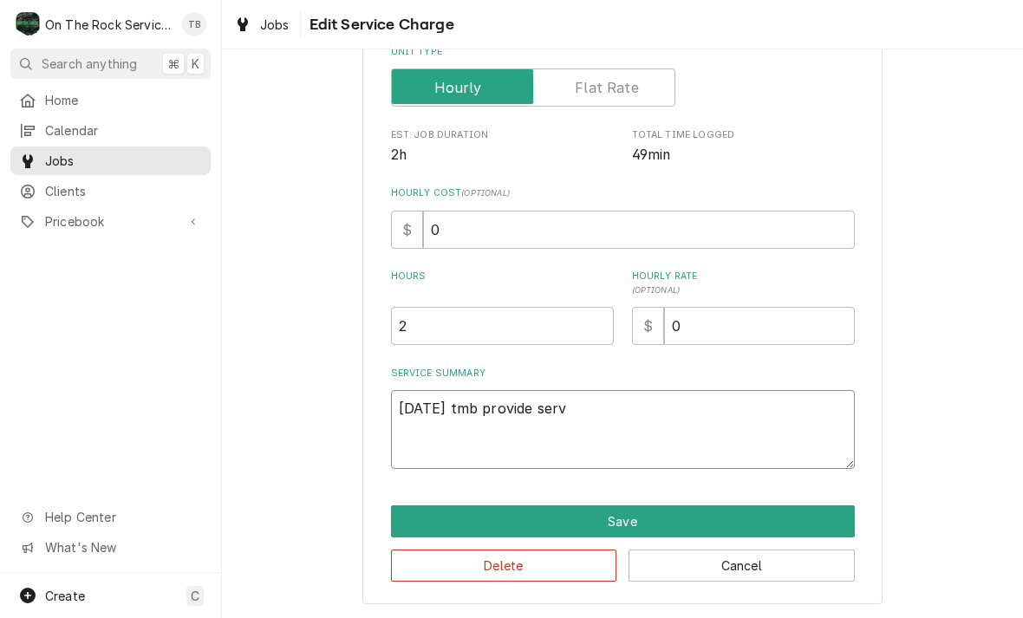
type textarea "8/12/25 tmb provide servi"
type textarea "x"
type textarea "8/12/25 tmb provide servic"
type textarea "x"
type textarea "8/12/25 tmb provide service"
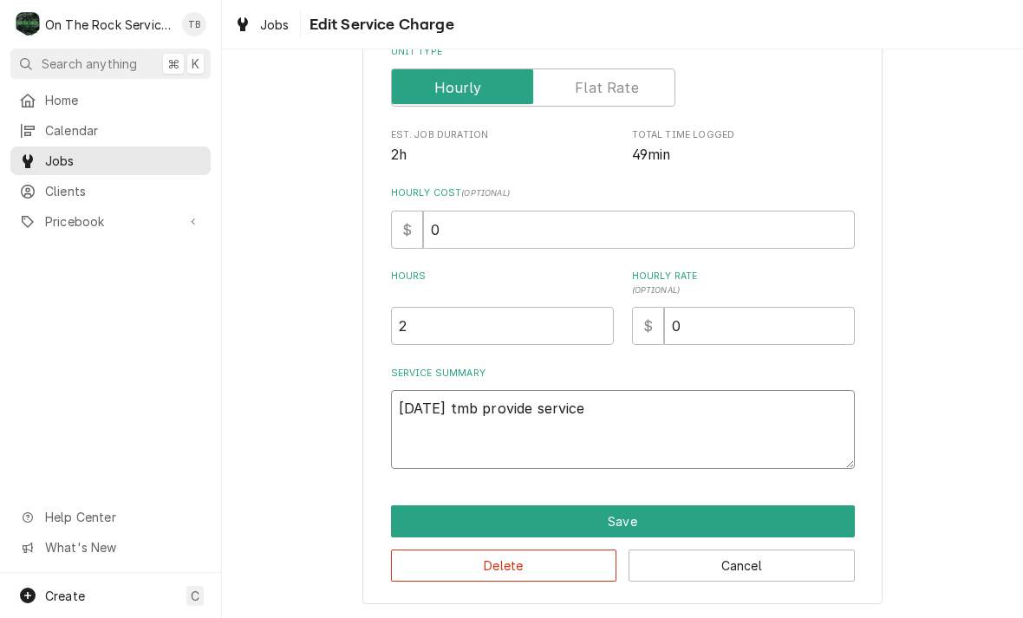
type textarea "x"
type textarea "8/12/25 tmb provide service"
type textarea "x"
type textarea "8/12/25 tmb provide service p"
type textarea "x"
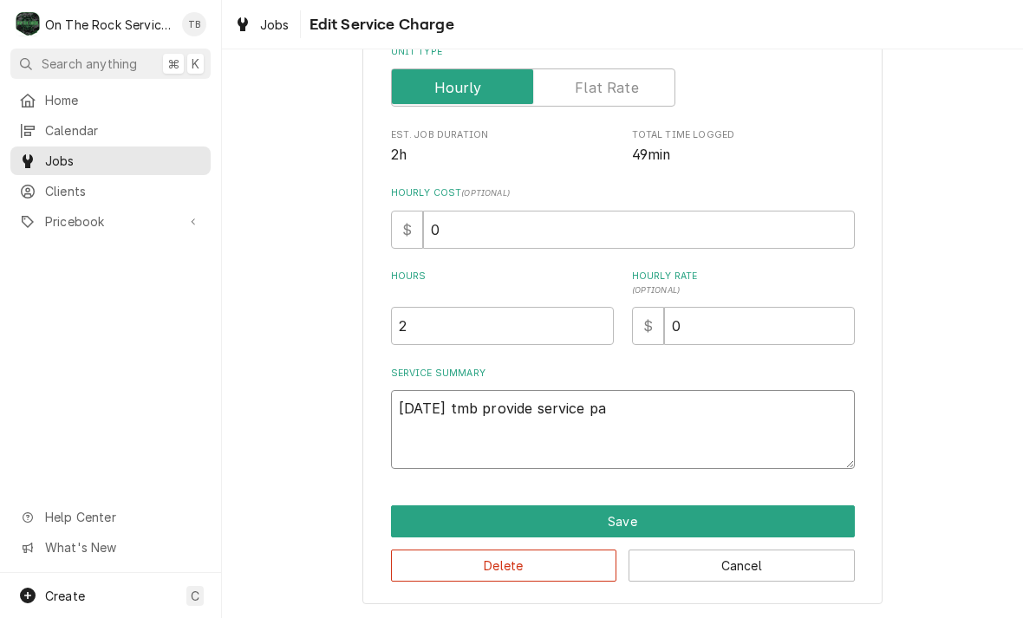
type textarea "8/12/25 tmb provide service par"
type textarea "x"
type textarea "8/12/25 tmb provide service part"
type textarea "x"
type textarea "8/12/25 tmb provide service parts"
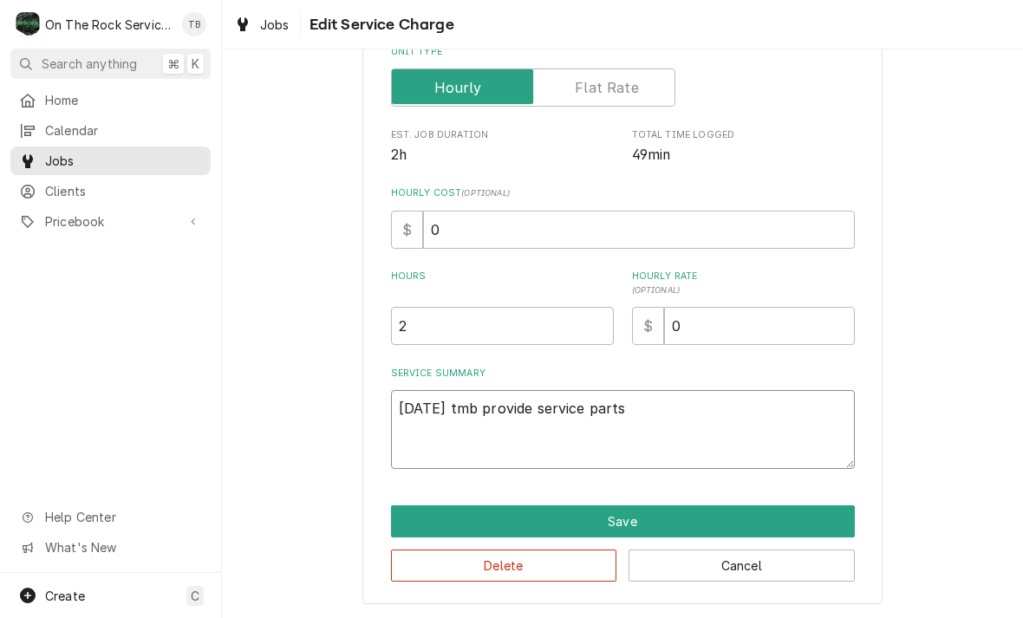
type textarea "x"
type textarea "8/12/25 tmb provide service parts a"
type textarea "x"
type textarea "8/12/25 tmb provide service parts ad"
type textarea "x"
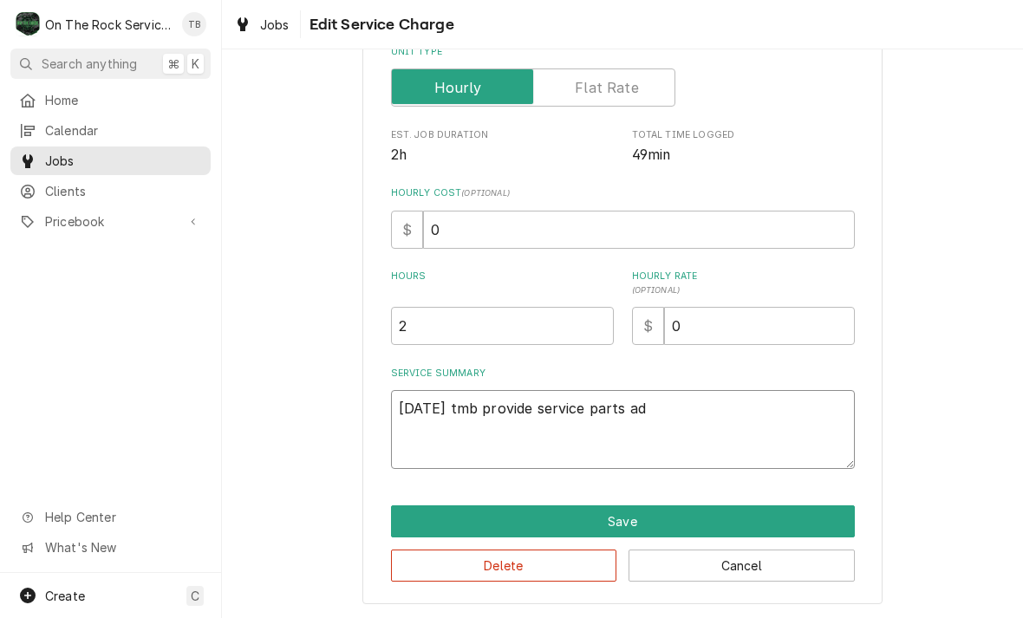
type textarea "8/12/25 tmb provide service parts adn"
type textarea "x"
type textarea "8/12/25 tmb provide service parts and"
type textarea "x"
type textarea "8/12/25 tmb provide service parts and l"
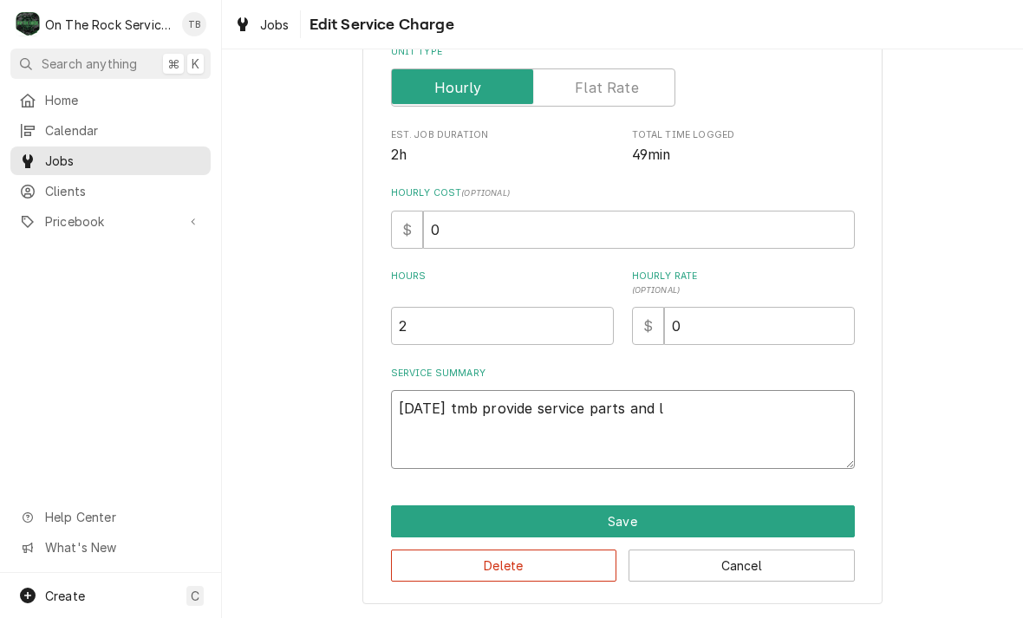
type textarea "x"
type textarea "8/12/25 tmb provide service parts and la"
type textarea "x"
type textarea "8/12/25 tmb provide service parts and lab"
type textarea "x"
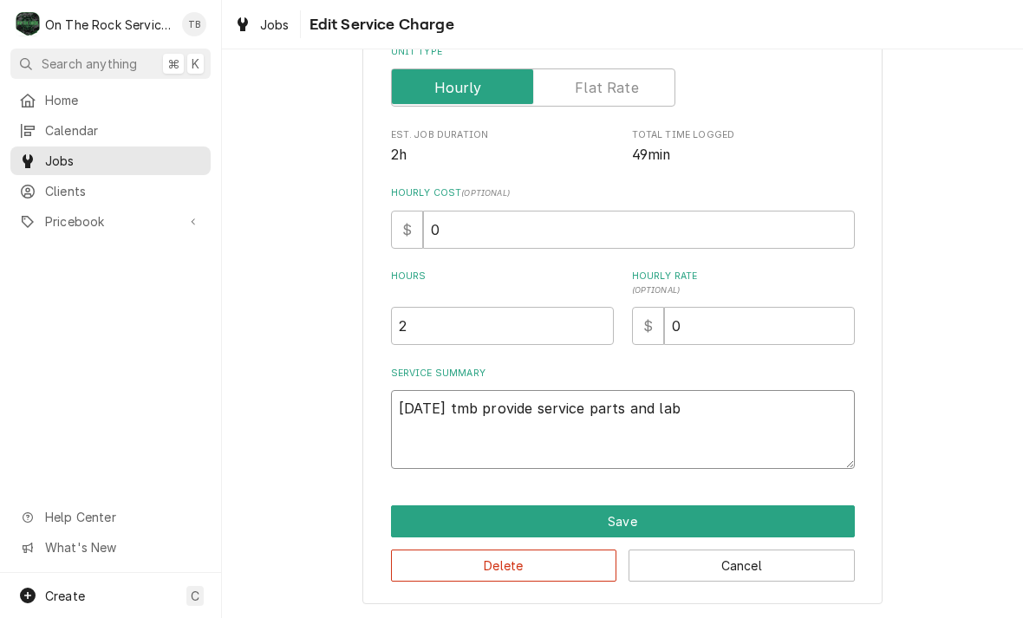
type textarea "8/12/25 tmb provide service parts and labo"
type textarea "x"
type textarea "8/12/25 tmb provide service parts and labor"
type textarea "x"
type textarea "8/12/25 tmb provide service parts and labor"
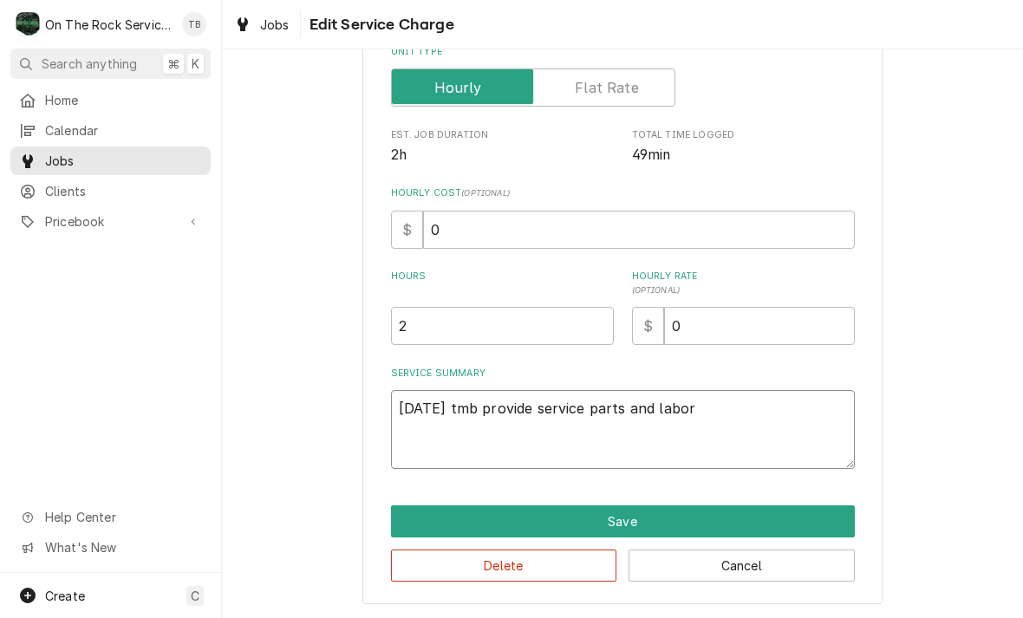
type textarea "x"
type textarea "8/12/25 tmb provide service parts and labor to"
type textarea "x"
type textarea "8/12/25 tmb provide service parts and labor to d"
type textarea "x"
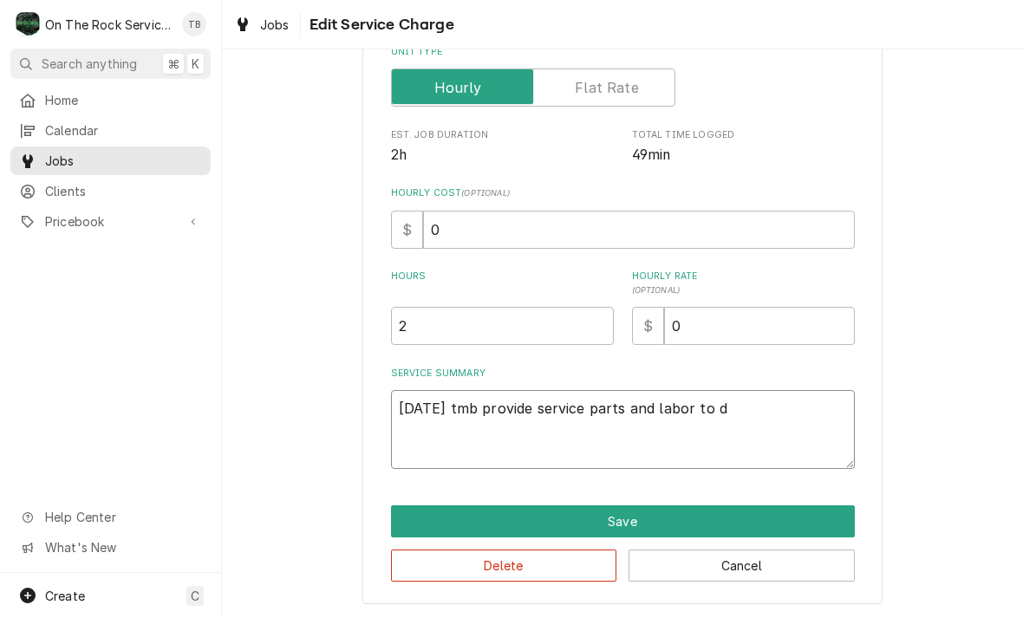
type textarea "8/12/25 tmb provide service parts and labor to de"
type textarea "x"
type textarea "8/12/25 tmb provide service parts and labor to det"
type textarea "x"
type textarea "8/12/25 tmb provide service parts and labor to dete"
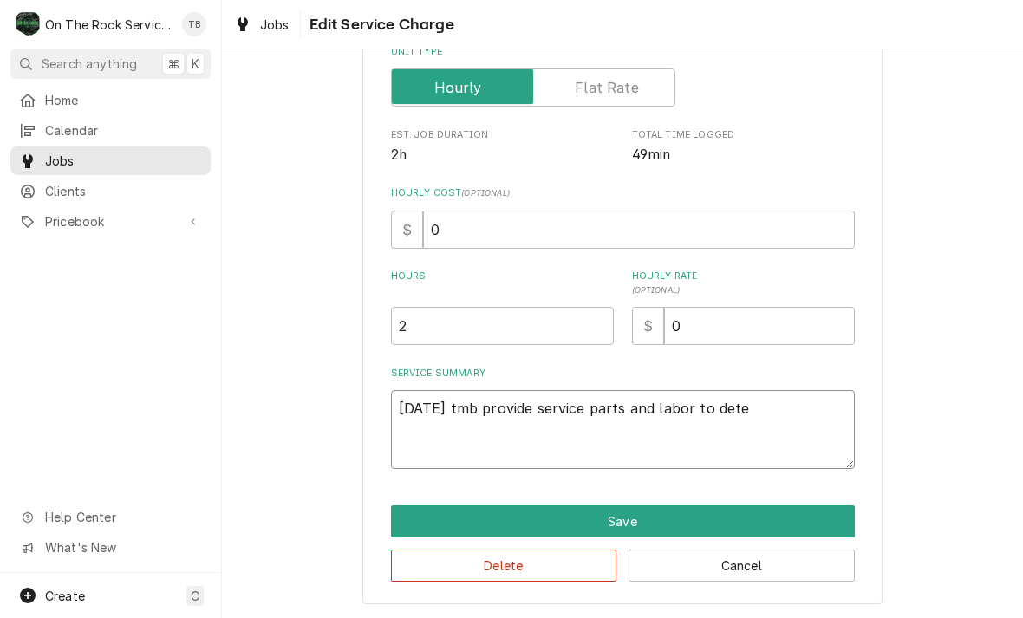
type textarea "x"
type textarea "8/12/25 tmb provide service parts and labor to determ"
type textarea "x"
type textarea "8/12/25 tmb provide service parts and labor to determin"
type textarea "x"
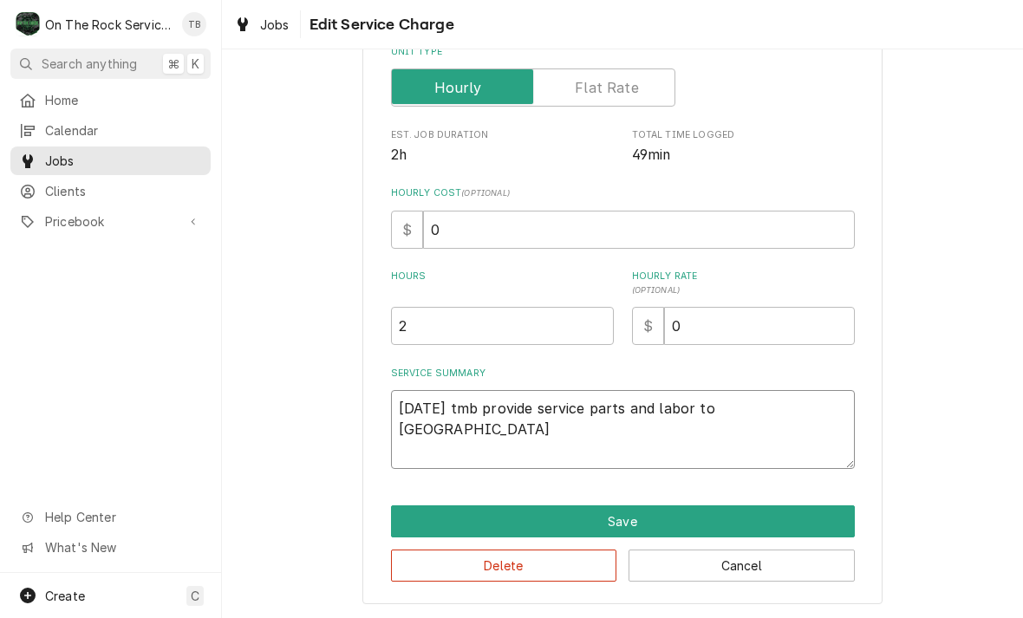
type textarea "8/12/25 tmb provide service parts and labor to determine"
type textarea "x"
type textarea "8/12/25 tmb provide service parts and labor to determinen"
type textarea "x"
type textarea "8/12/25 tmb provide service parts and labor to determinen t"
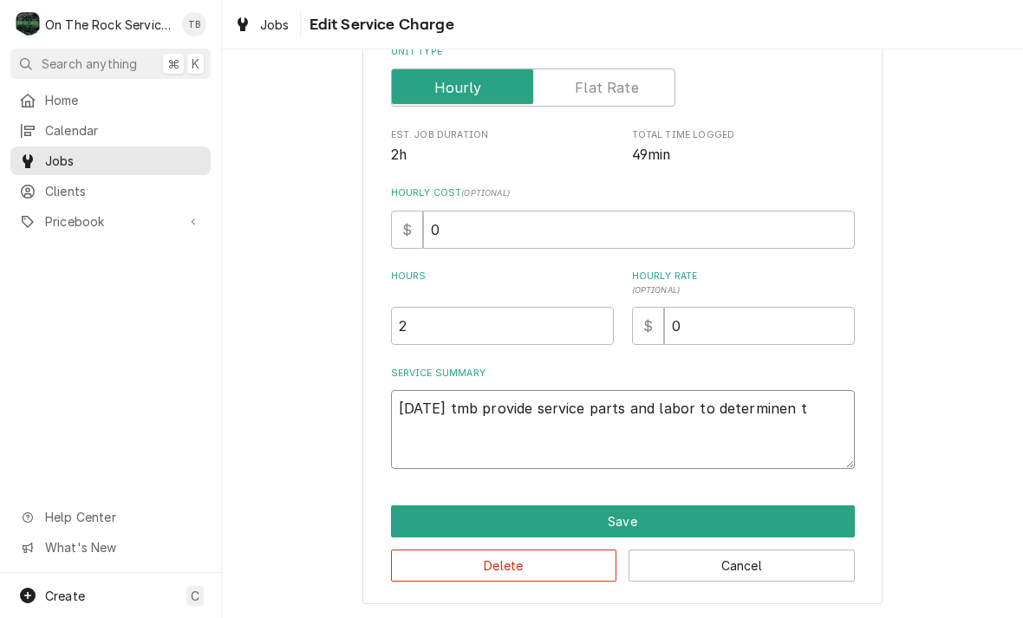
type textarea "x"
type textarea "8/12/25 tmb provide service parts and labor to determinen th"
type textarea "x"
type textarea "8/12/25 tmb provide service parts and labor to determinen tha"
type textarea "x"
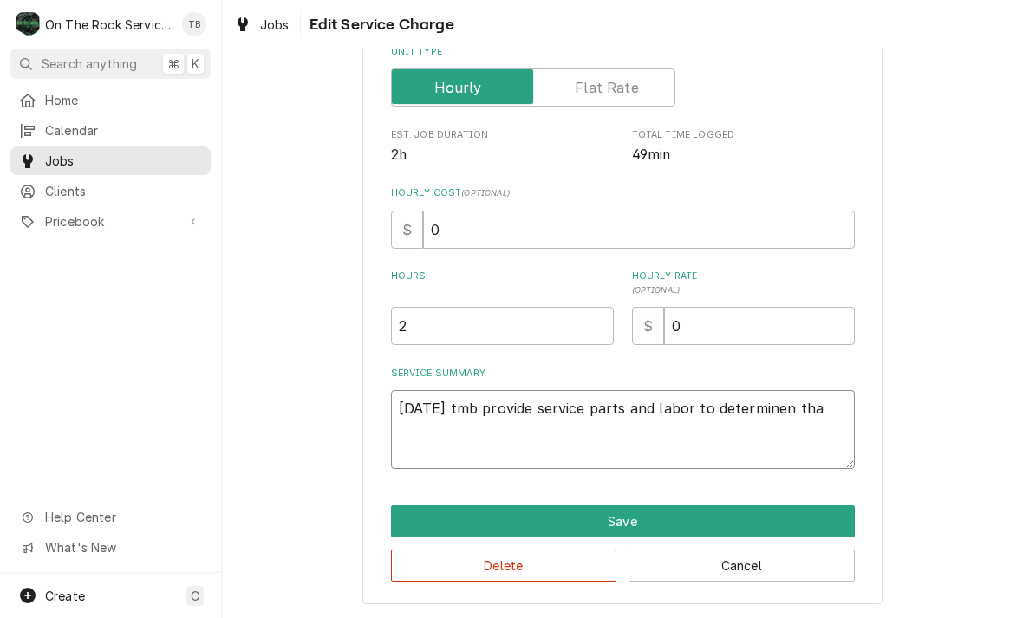
type textarea "8/12/25 tmb provide service parts and labor to determinen that"
type textarea "x"
type textarea "8/12/25 tmb provide service parts and labor to determinen that"
type textarea "x"
type textarea "8/12/25 tmb provide service parts and labor to determinen that up"
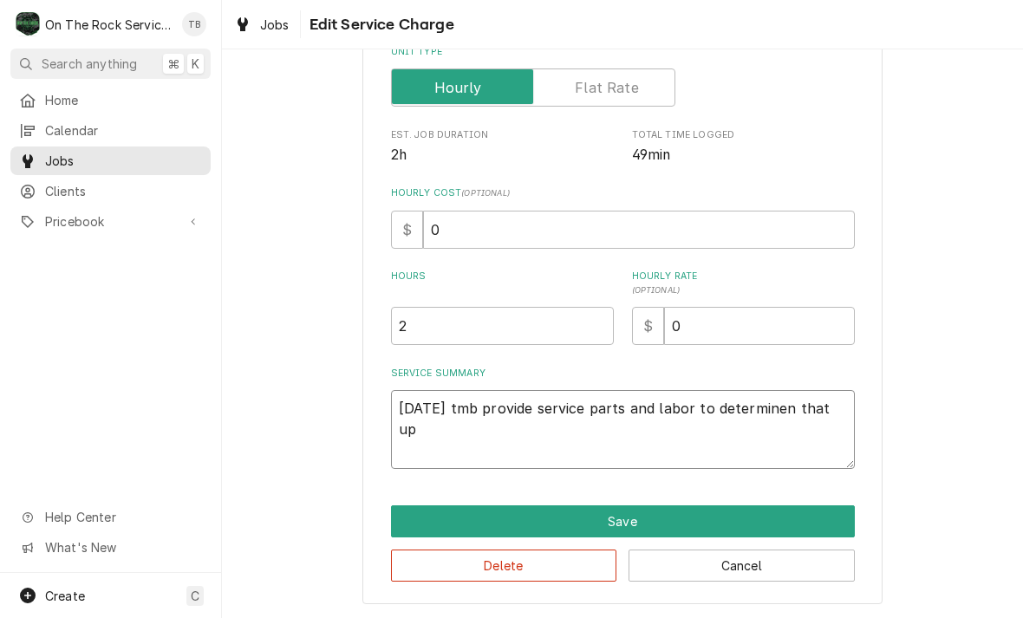
type textarea "x"
type textarea "8/12/25 tmb provide service parts and labor to determinen that upo"
type textarea "x"
type textarea "8/12/25 tmb provide service parts and labor to determinen that upon"
type textarea "x"
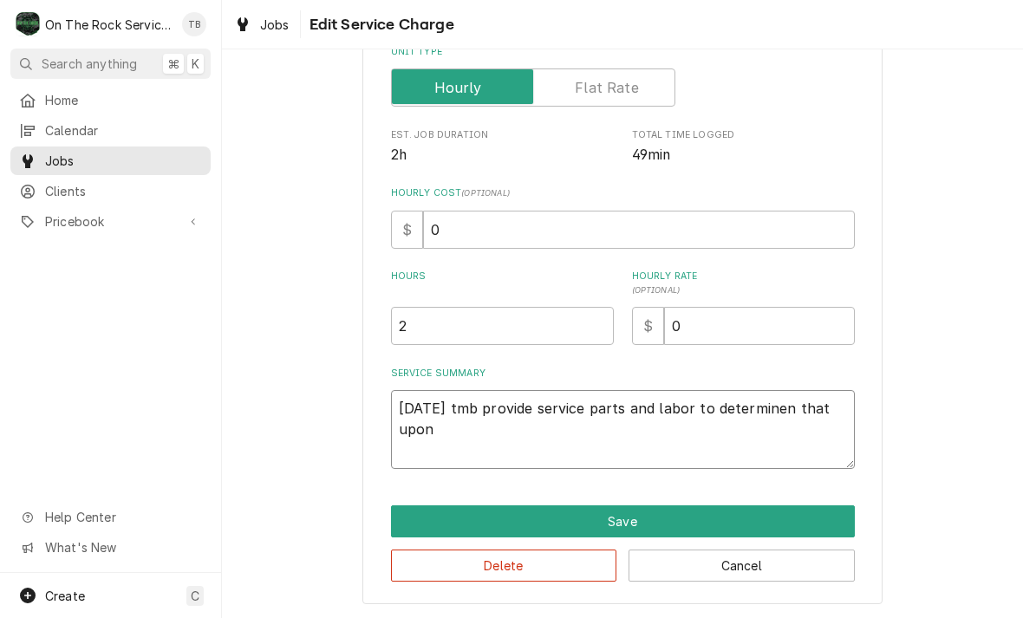
type textarea "8/12/25 tmb provide service parts and labor to determinen that upon"
type textarea "x"
type textarea "8/12/25 tmb provide service parts and labor to determinen that upon a"
type textarea "x"
type textarea "8/12/25 tmb provide service parts and labor to determinen that upon ar"
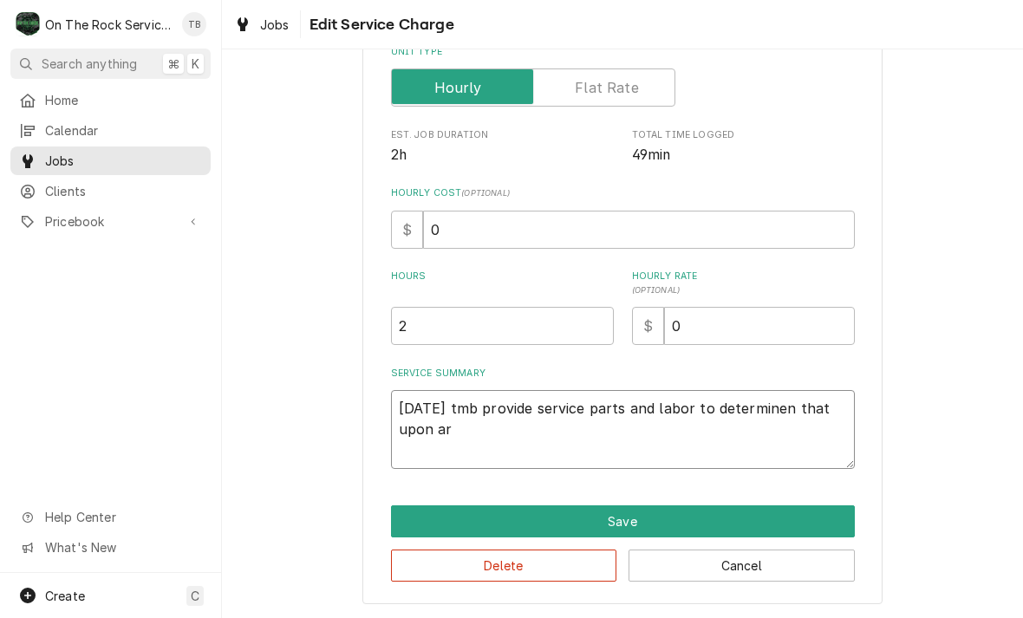
type textarea "x"
type textarea "8/12/25 tmb provide service parts and labor to determinen that upon arr"
type textarea "x"
type textarea "8/12/25 tmb provide service parts and labor to determinen that upon arri"
type textarea "x"
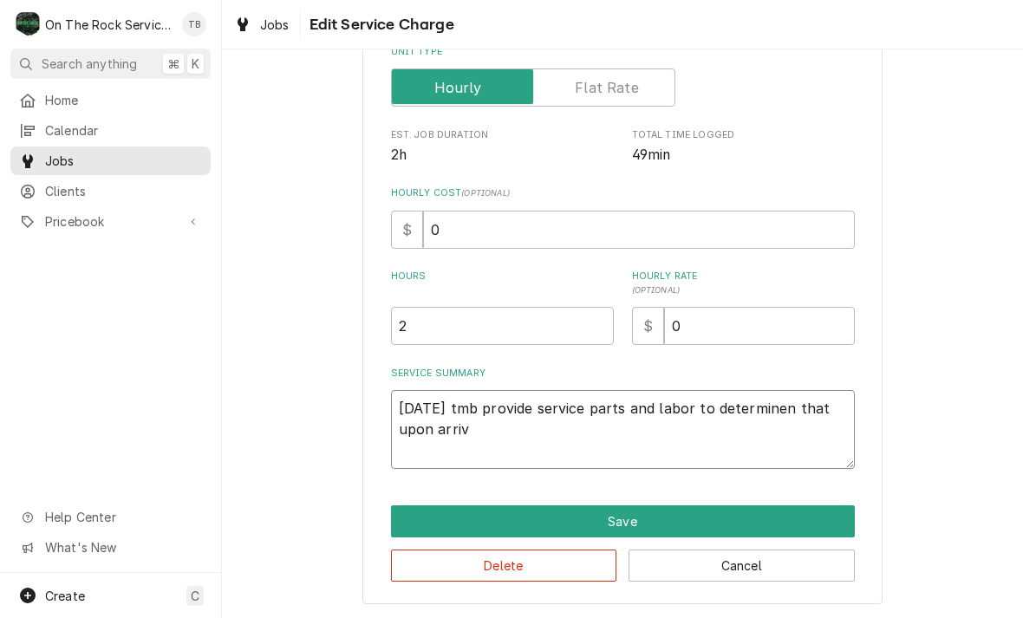
type textarea "8/12/25 tmb provide service parts and labor to determinen that upon arriva"
type textarea "x"
type textarea "8/12/25 tmb provide service parts and labor to determinen that upon arrival"
type textarea "x"
type textarea "8/12/25 tmb provide service parts and labor to determinen that upon arrival"
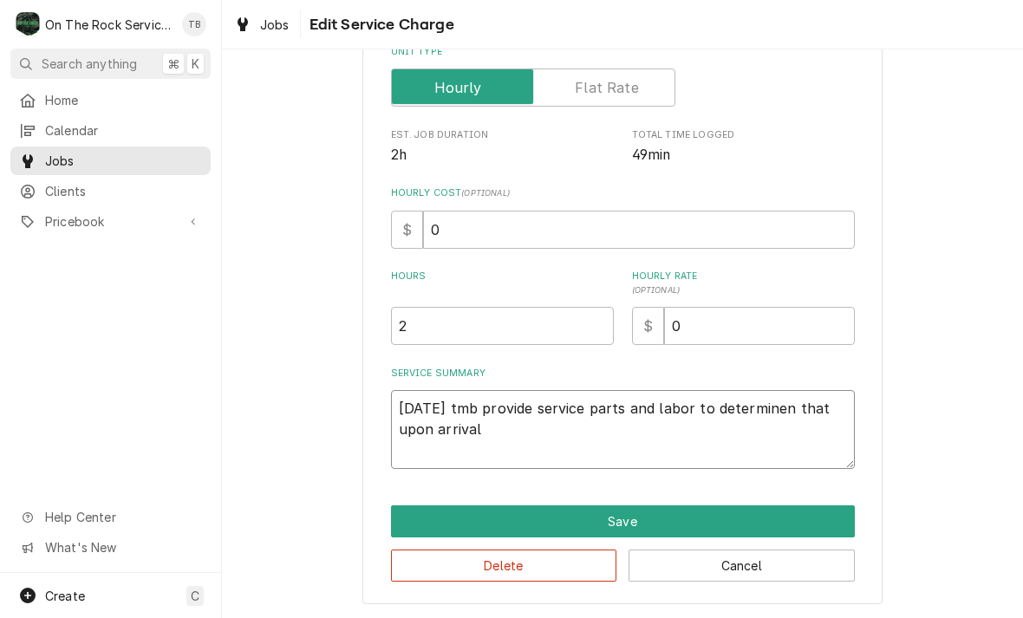
type textarea "x"
type textarea "8/12/25 tmb provide service parts and labor to determinen that upon arrival u"
type textarea "x"
type textarea "8/12/25 tmb provide service parts and labor to determinen that upon arrival un"
type textarea "x"
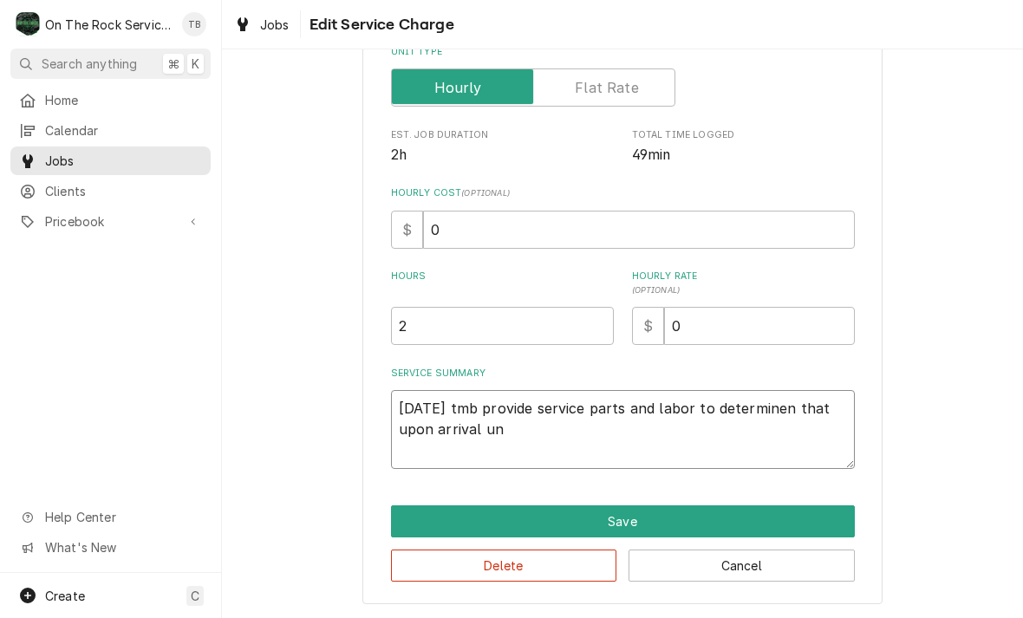
type textarea "8/12/25 tmb provide service parts and labor to determinen that upon arrival uni"
type textarea "x"
type textarea "8/12/25 tmb provide service parts and labor to determinen that upon arrival unit"
type textarea "x"
type textarea "8/12/25 tmb provide service parts and labor to determinen that upon arrival unit"
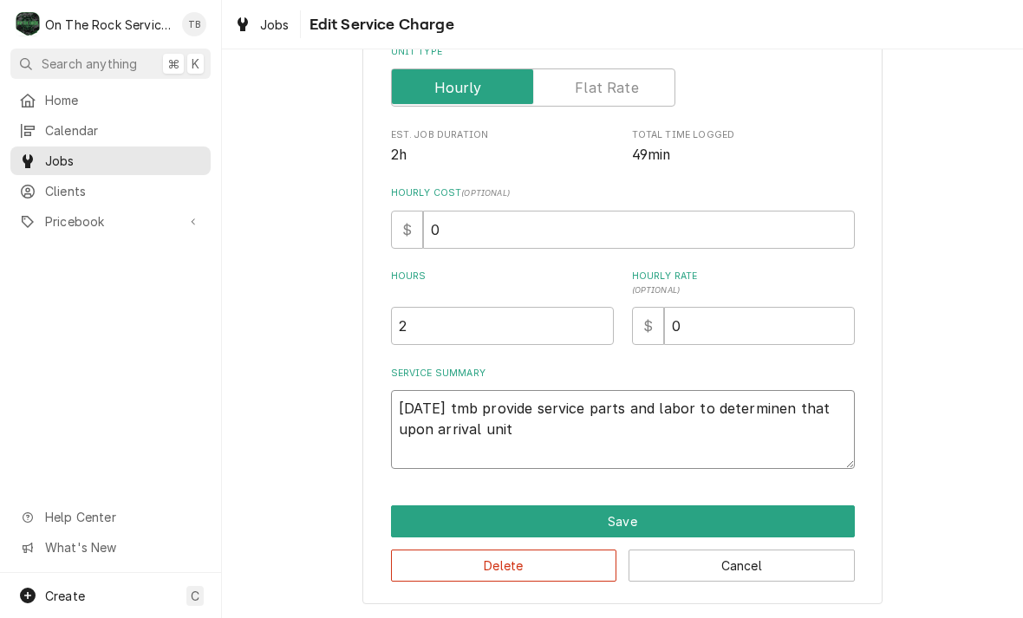
type textarea "x"
type textarea "8/12/25 tmb provide service parts and labor to determinen that upon arrival uni…"
type textarea "x"
type textarea "8/12/25 tmb provide service parts and labor to determinen that upon arrival uni…"
type textarea "x"
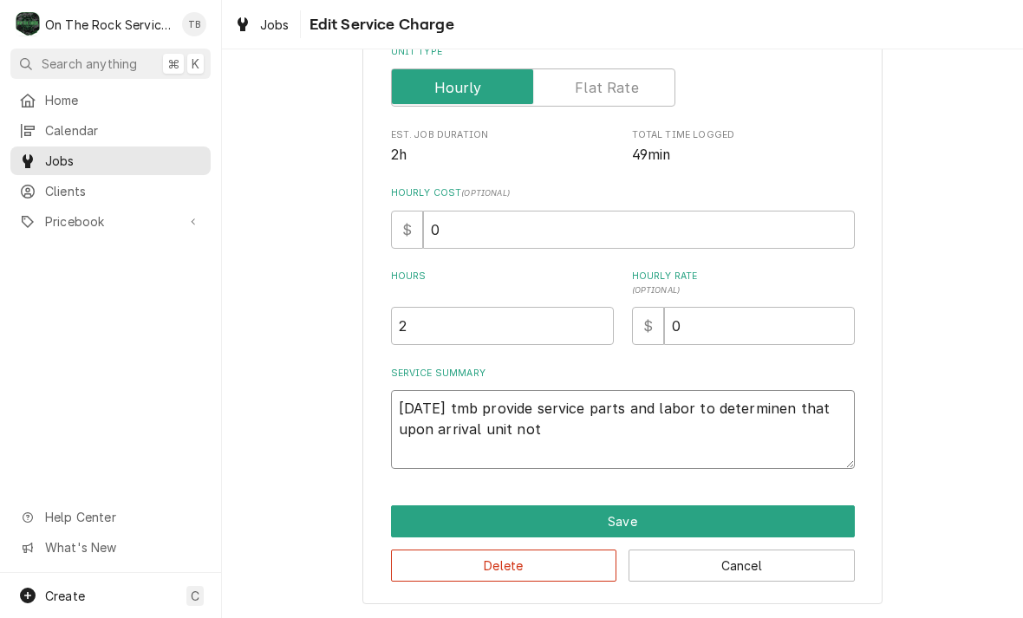
type textarea "8/12/25 tmb provide service parts and labor to determinen that upon arrival uni…"
type textarea "x"
type textarea "8/12/25 tmb provide service parts and labor to determinen that upon arrival uni…"
type textarea "x"
type textarea "8/12/25 tmb provide service parts and labor to determinen that upon arrival uni…"
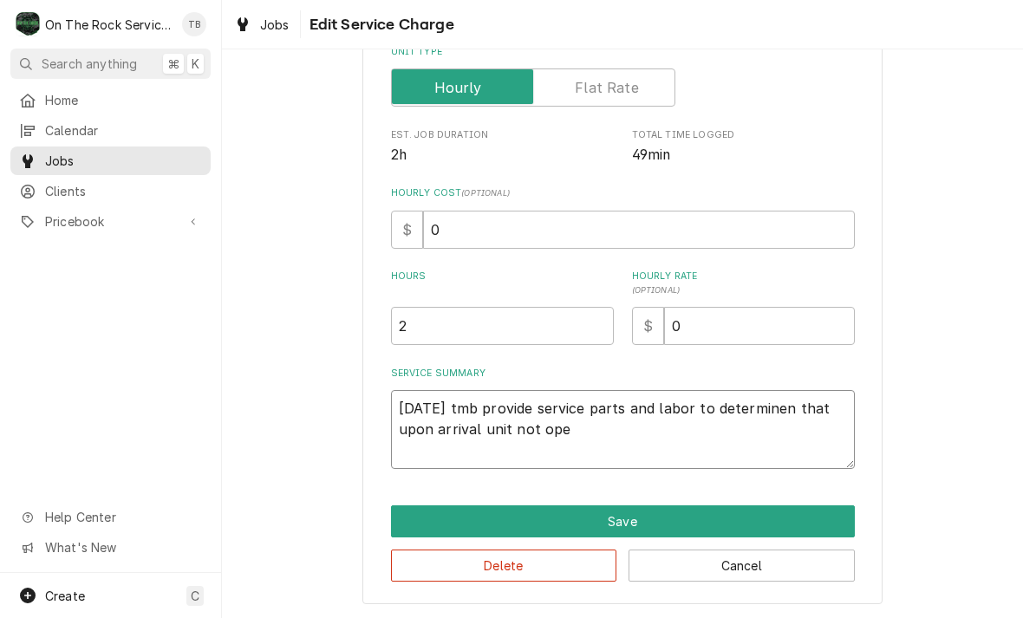
type textarea "x"
type textarea "8/12/25 tmb provide service parts and labor to determinen that upon arrival uni…"
type textarea "x"
type textarea "8/12/25 tmb provide service parts and labor to determinen that upon arrival uni…"
type textarea "x"
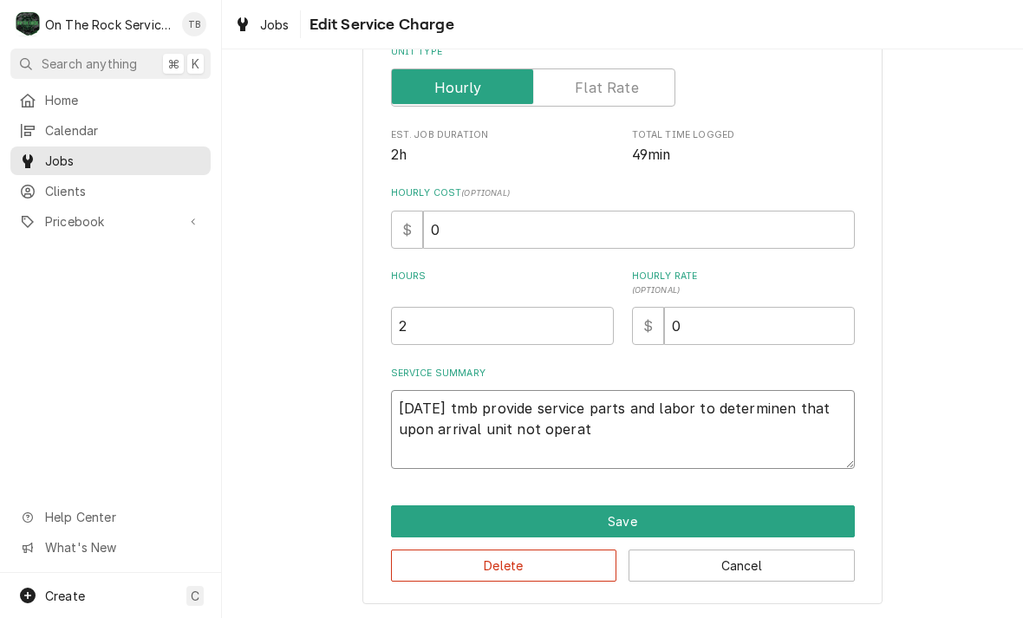
type textarea "8/12/25 tmb provide service parts and labor to determinen that upon arrival uni…"
type textarea "x"
type textarea "8/12/25 tmb provide service parts and labor to determinen that upon arrival uni…"
type textarea "x"
type textarea "8/12/25 tmb provide service parts and labor to determinen that upon arrival uni…"
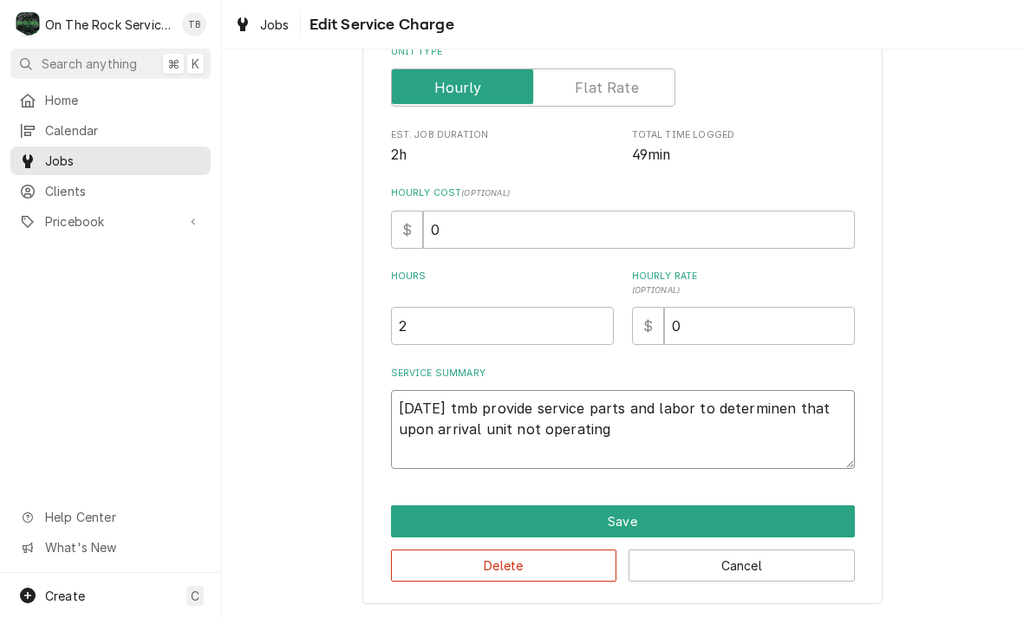
type textarea "x"
type textarea "8/12/25 tmb provide service parts and labor to determinen that upon arrival uni…"
type textarea "x"
type textarea "8/12/25 tmb provide service parts and labor to determinen that upon arrival uni…"
type textarea "x"
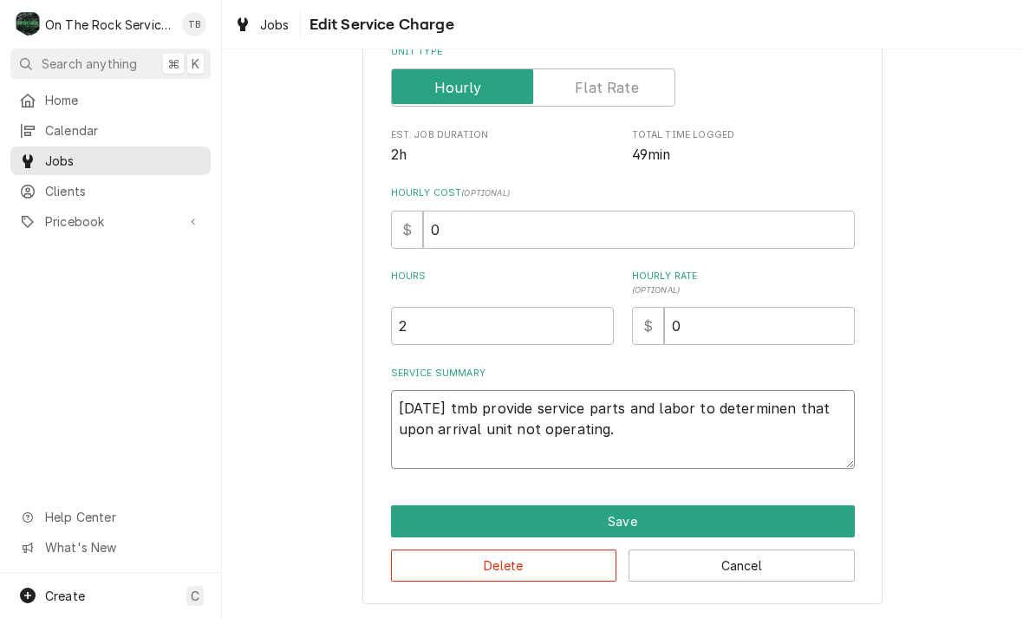
type textarea "8/12/25 tmb provide service parts and labor to determinen that upon arrival uni…"
type textarea "x"
type textarea "8/12/25 tmb provide service parts and labor to determinen that upon arrival uni…"
type textarea "x"
type textarea "8/12/25 tmb provide service parts and labor to determinen that upon arrival uni…"
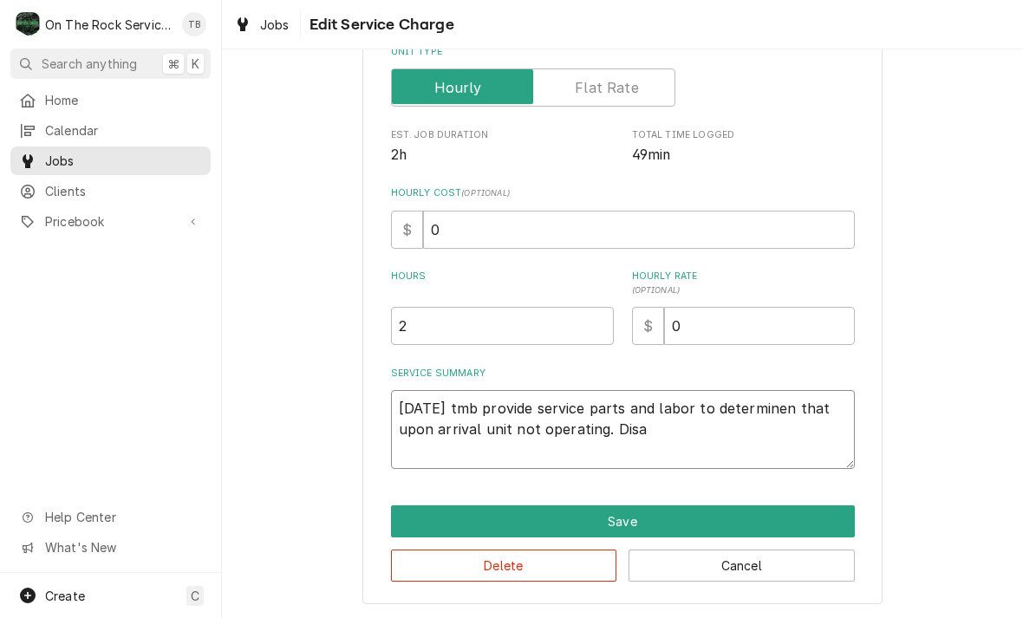
type textarea "x"
type textarea "8/12/25 tmb provide service parts and labor to determinen that upon arrival uni…"
type textarea "x"
type textarea "8/12/25 tmb provide service parts and labor to determinen that upon arrival uni…"
type textarea "x"
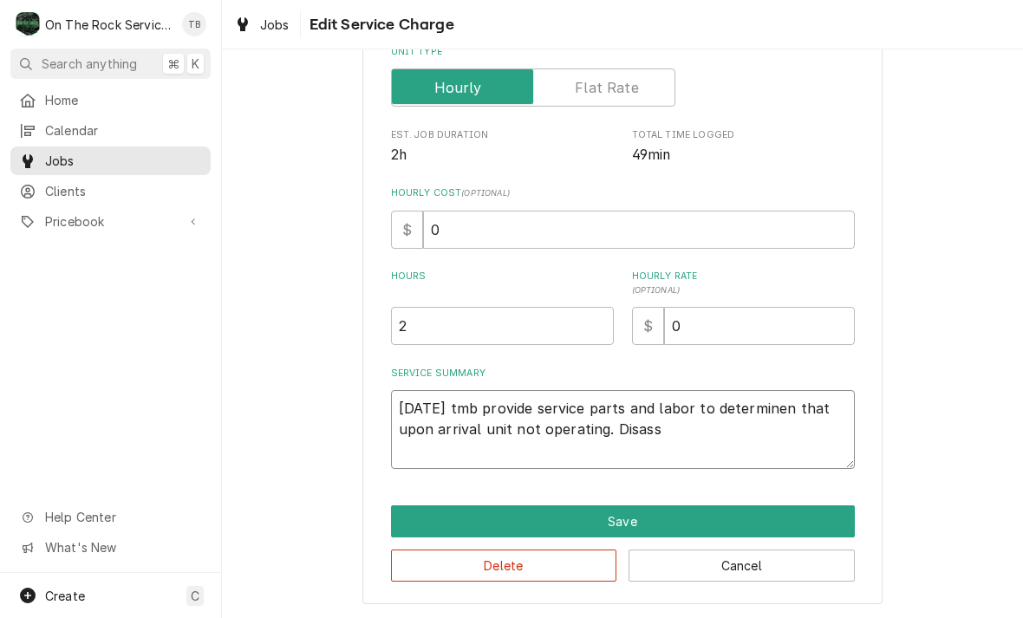
type textarea "8/12/25 tmb provide service parts and labor to determinen that upon arrival uni…"
type textarea "x"
type textarea "8/12/25 tmb provide service parts and labor to determinen that upon arrival uni…"
type textarea "x"
type textarea "8/12/25 tmb provide service parts and labor to determinen that upon arrival uni…"
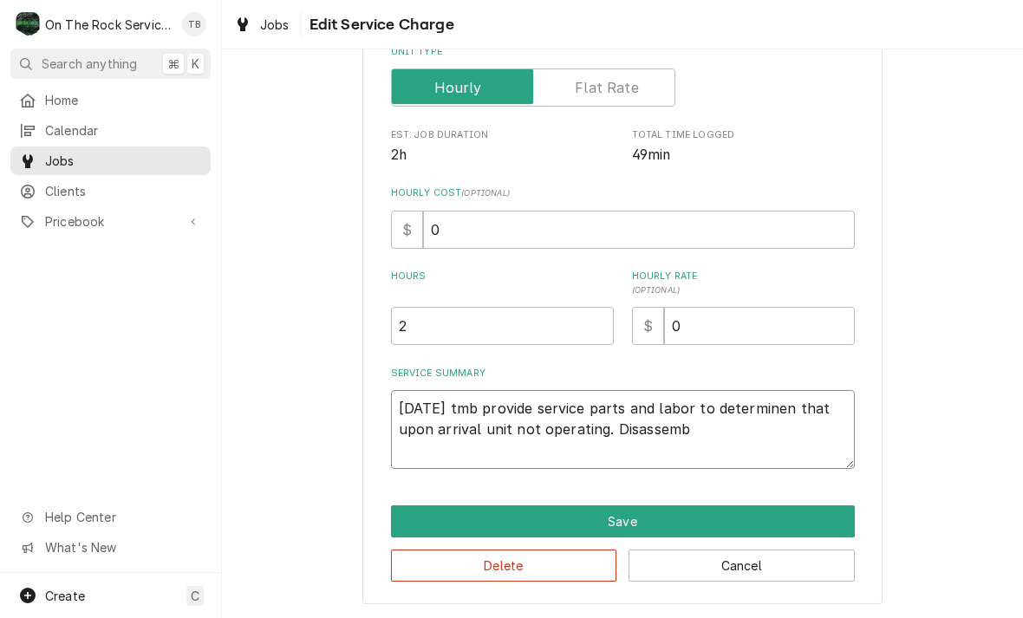
type textarea "x"
type textarea "8/12/25 tmb provide service parts and labor to determinen that upon arrival uni…"
type textarea "x"
type textarea "8/12/25 tmb provide service parts and labor to determinen that upon arrival uni…"
type textarea "x"
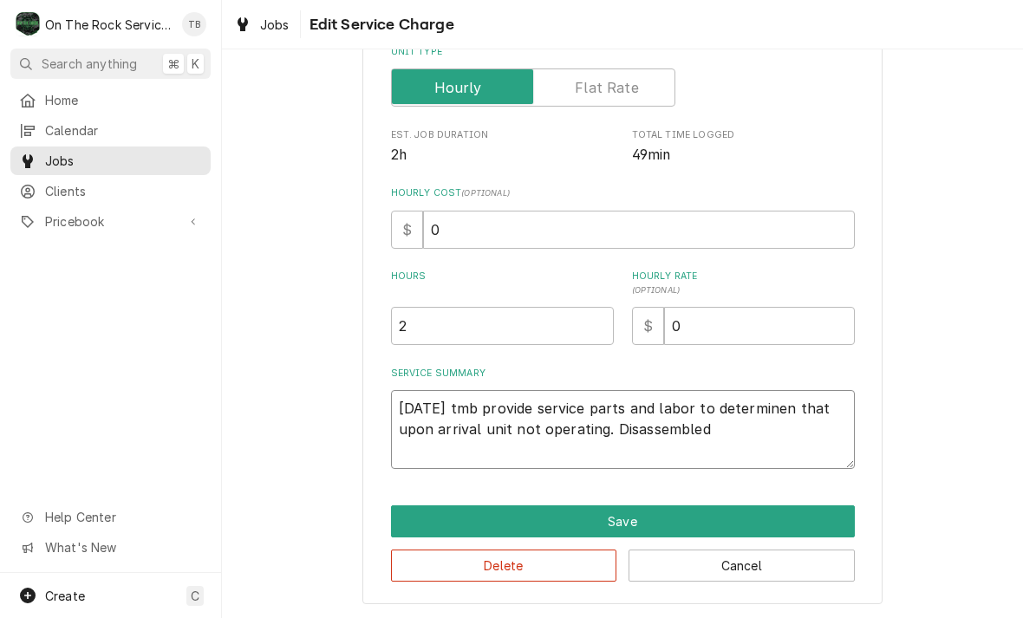
type textarea "8/12/25 tmb provide service parts and labor to determinen that upon arrival uni…"
type textarea "x"
type textarea "8/12/25 tmb provide service parts and labor to determinen that upon arrival uni…"
type textarea "x"
type textarea "8/12/25 tmb provide service parts and labor to determinen that upon arrival uni…"
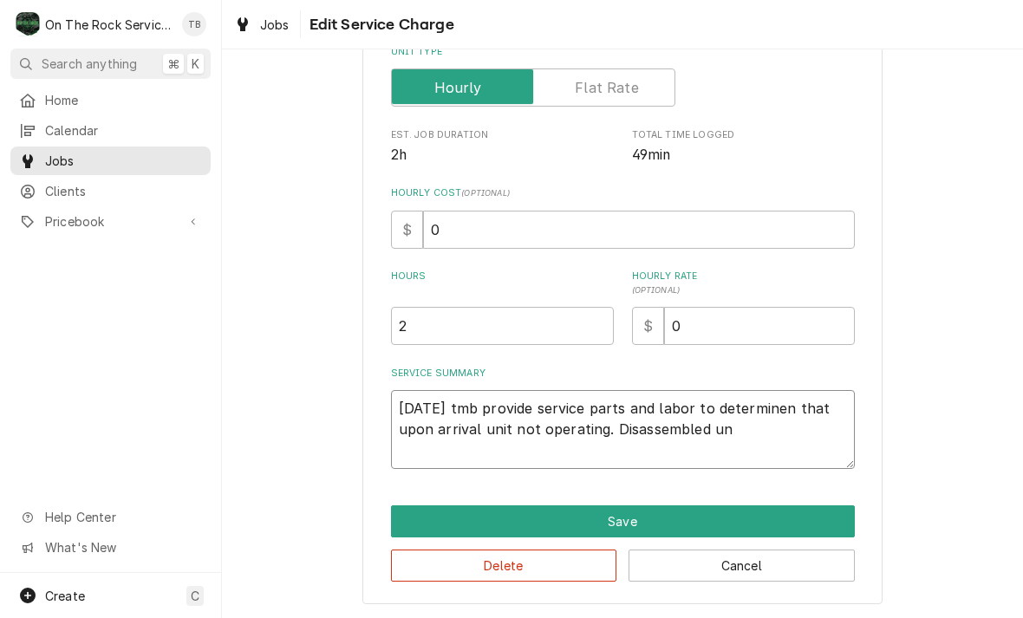
type textarea "x"
type textarea "8/12/25 tmb provide service parts and labor to determinen that upon arrival uni…"
type textarea "x"
type textarea "8/12/25 tmb provide service parts and labor to determinen that upon arrival uni…"
type textarea "x"
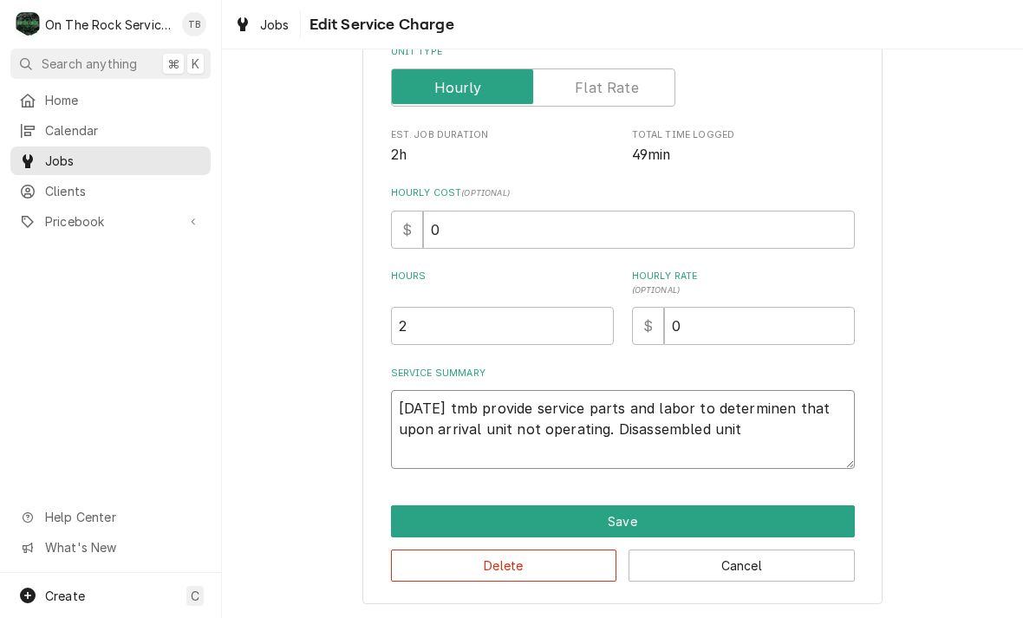
type textarea "8/12/25 tmb provide service parts and labor to determinen that upon arrival uni…"
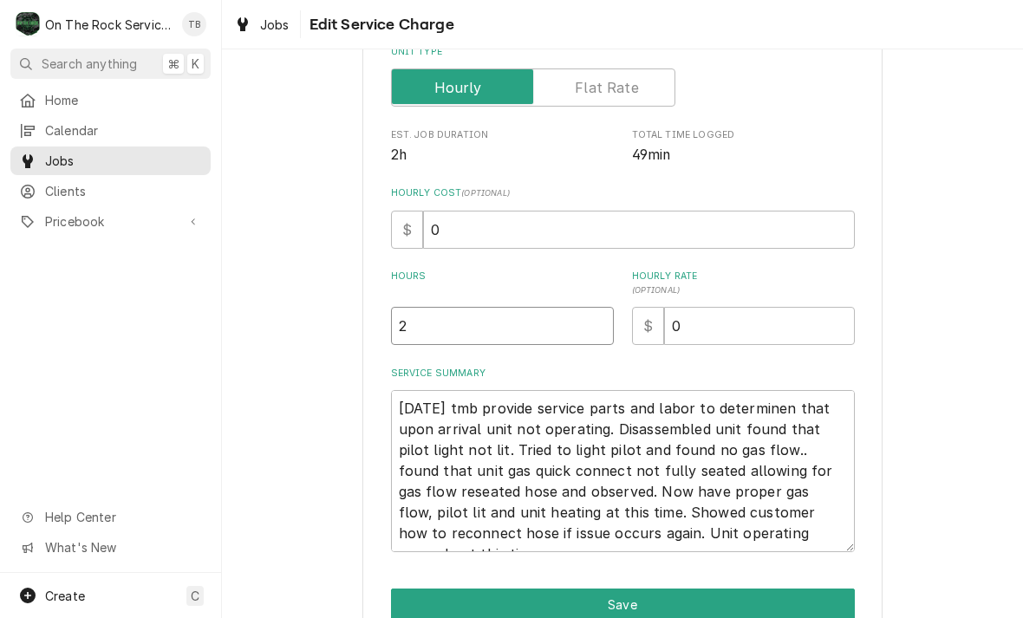
click at [440, 322] on input "2" at bounding box center [502, 326] width 223 height 38
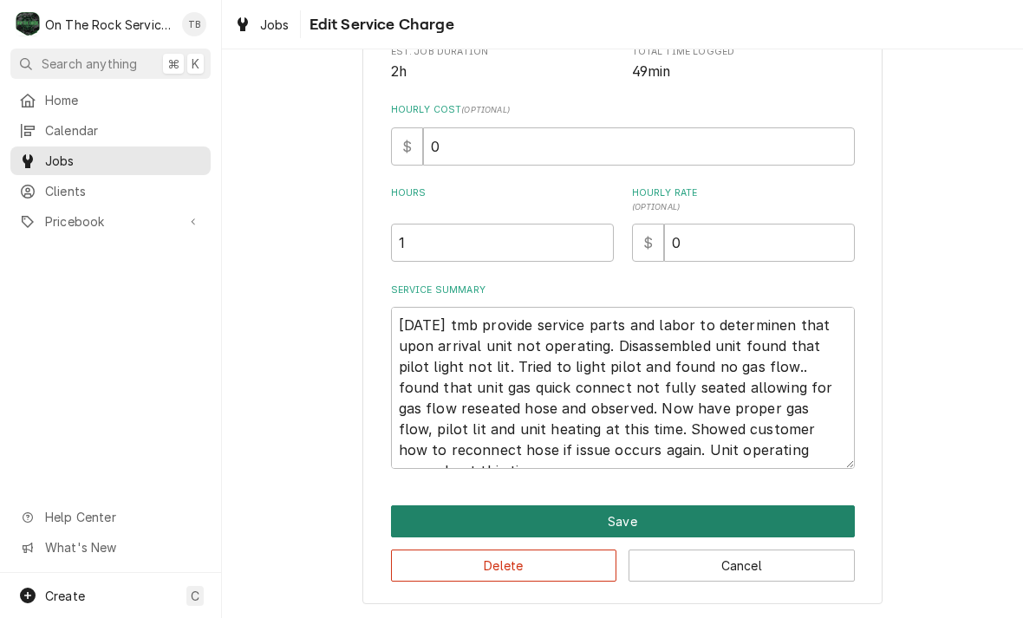
click at [641, 519] on button "Save" at bounding box center [623, 521] width 464 height 32
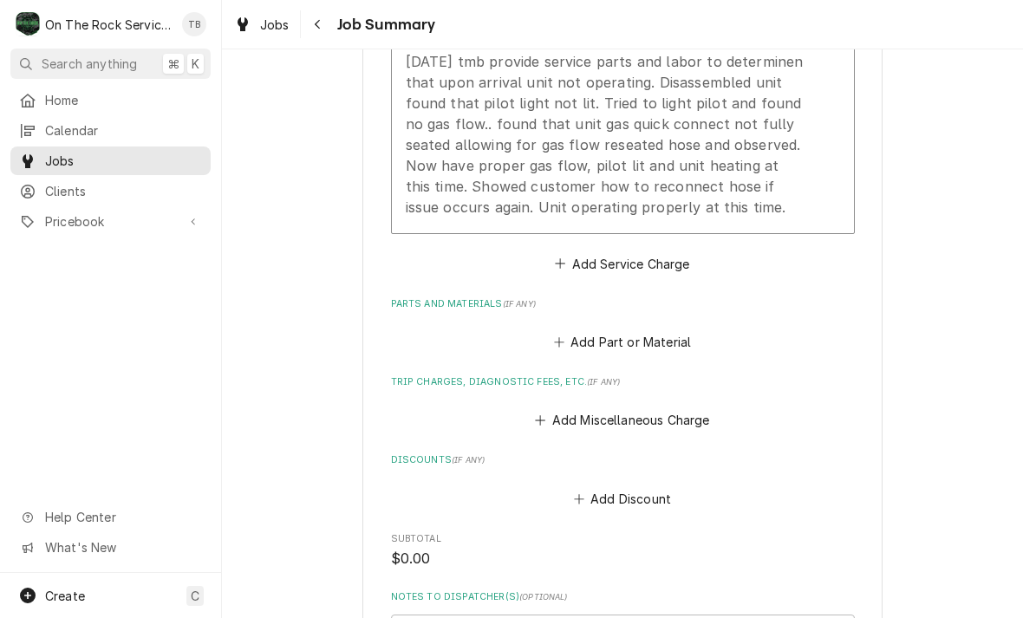
scroll to position [653, 0]
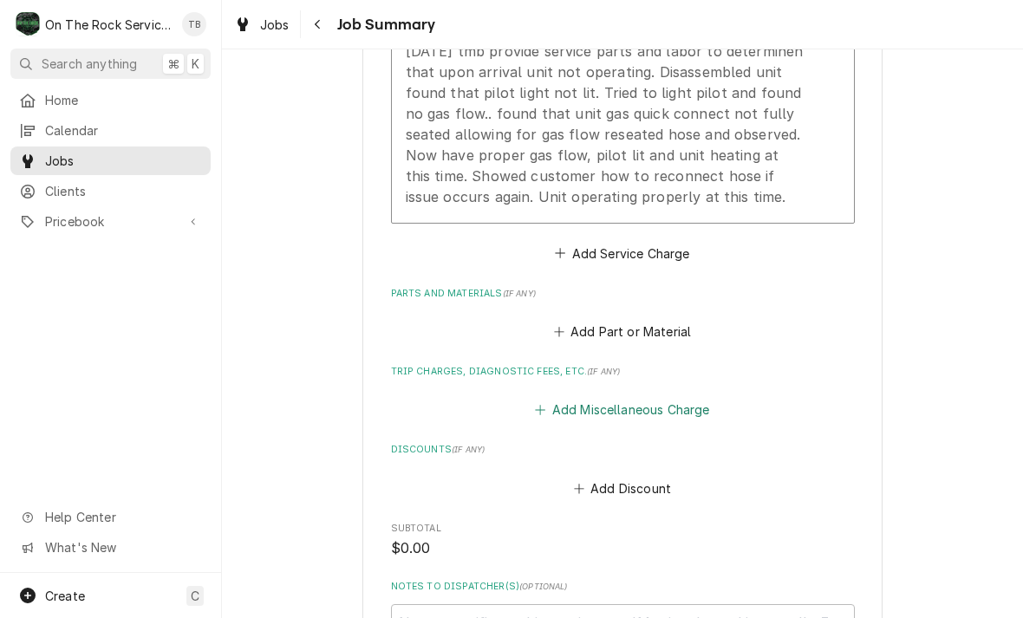
click at [684, 403] on button "Add Miscellaneous Charge" at bounding box center [622, 410] width 180 height 24
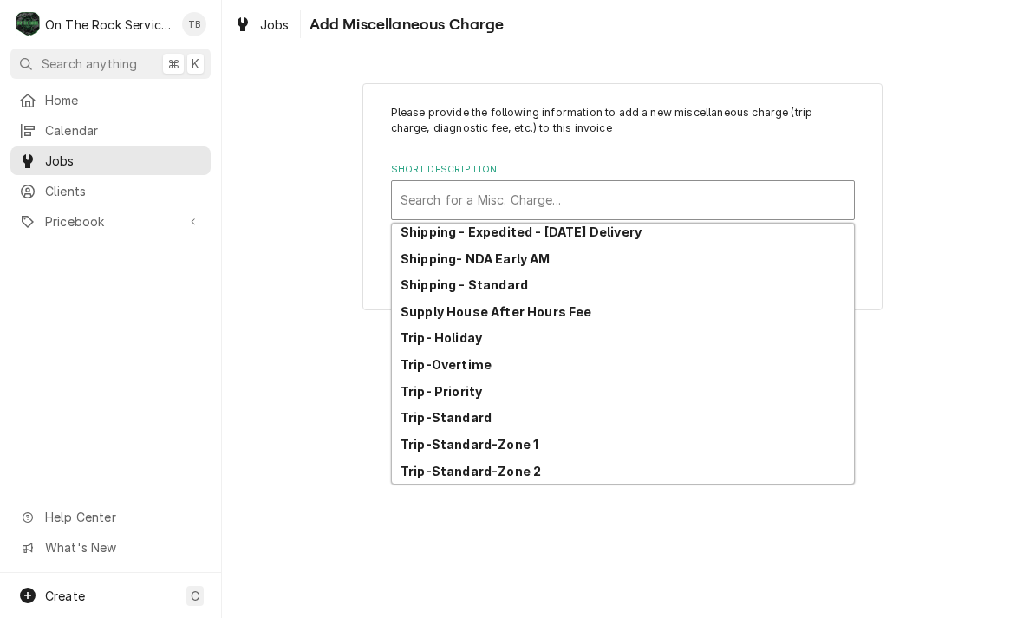
scroll to position [297, 0]
click at [546, 447] on div "Trip-Standard-Zone 1" at bounding box center [623, 444] width 462 height 27
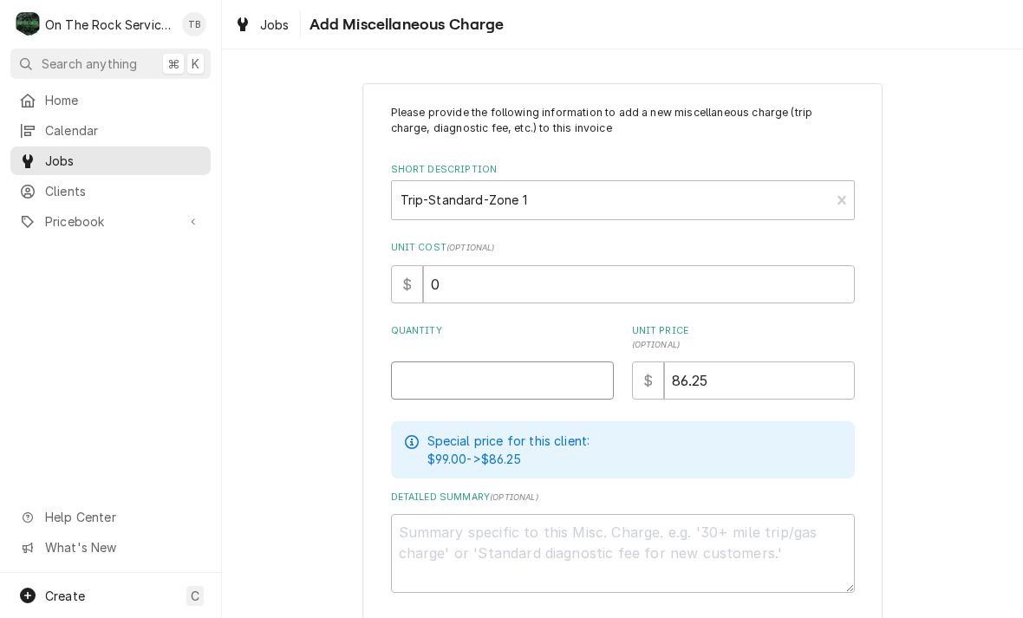
click at [488, 382] on input "Quantity" at bounding box center [502, 380] width 223 height 38
click at [988, 263] on div "Please provide the following information to add a new miscellaneous charge (tri…" at bounding box center [622, 383] width 801 height 631
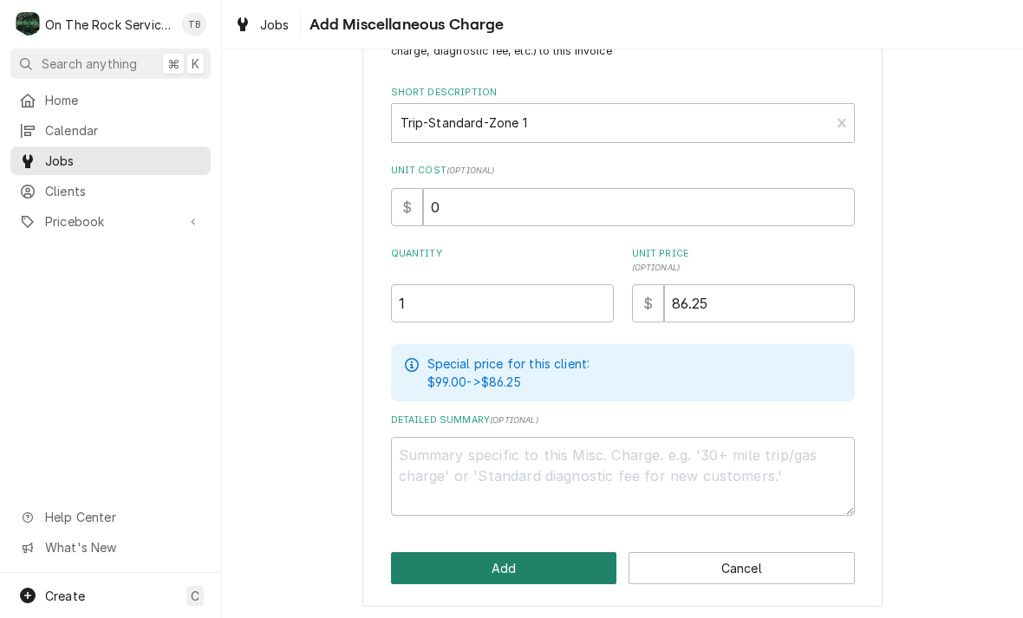
click at [517, 557] on button "Add" at bounding box center [504, 568] width 226 height 32
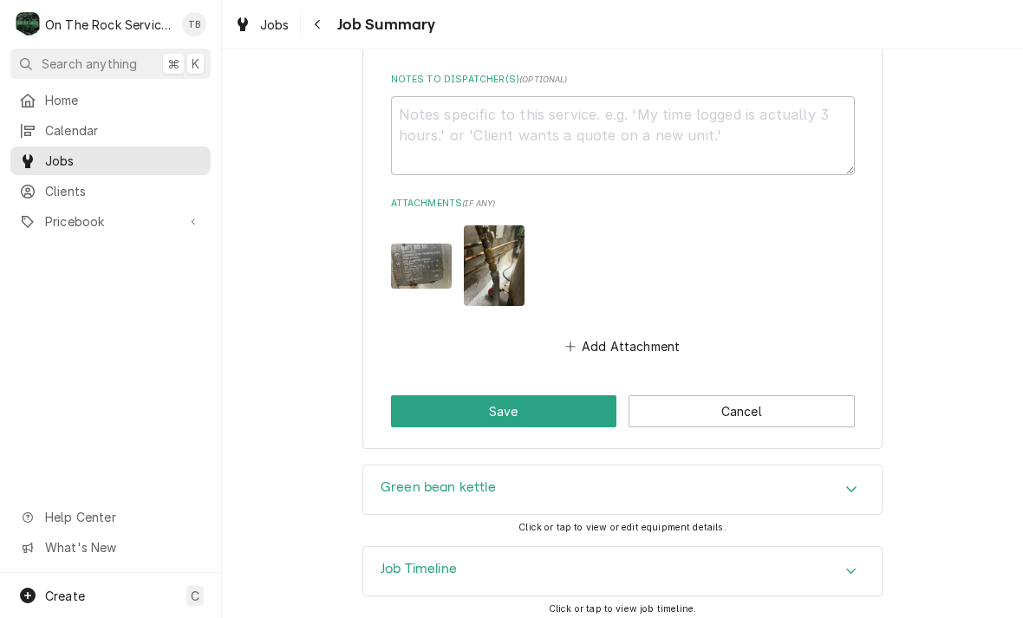
scroll to position [1295, 0]
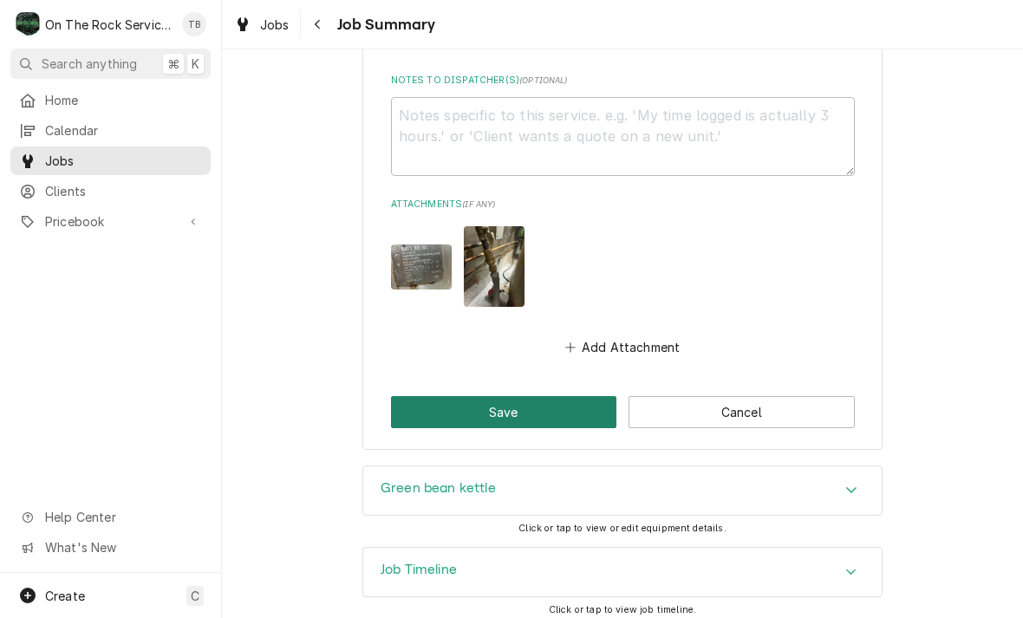
click at [527, 403] on button "Save" at bounding box center [504, 412] width 226 height 32
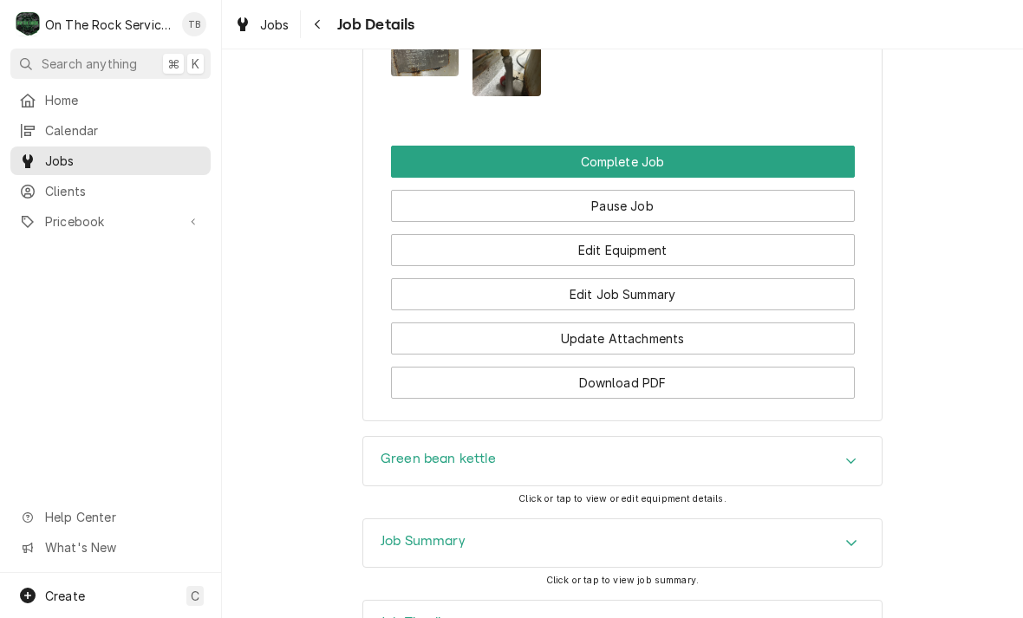
scroll to position [1926, 0]
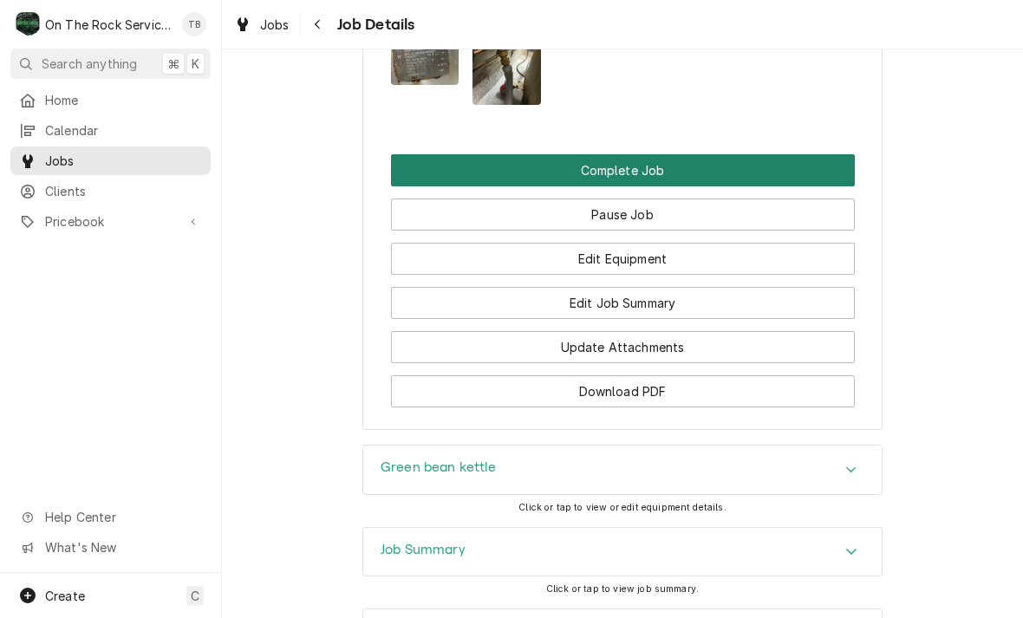
click at [650, 155] on button "Complete Job" at bounding box center [623, 170] width 464 height 32
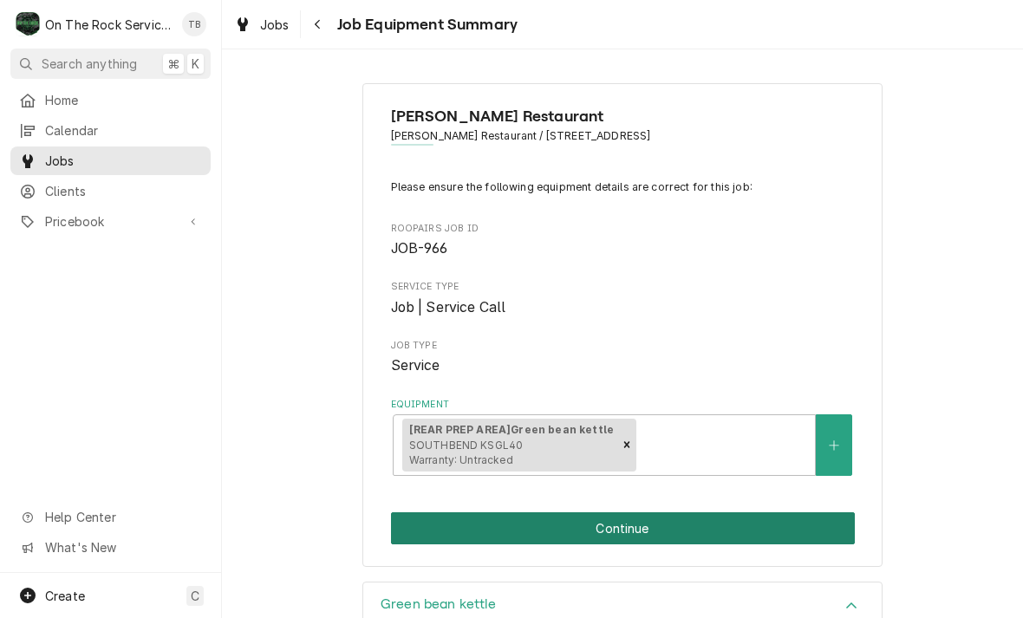
click at [637, 524] on button "Continue" at bounding box center [623, 528] width 464 height 32
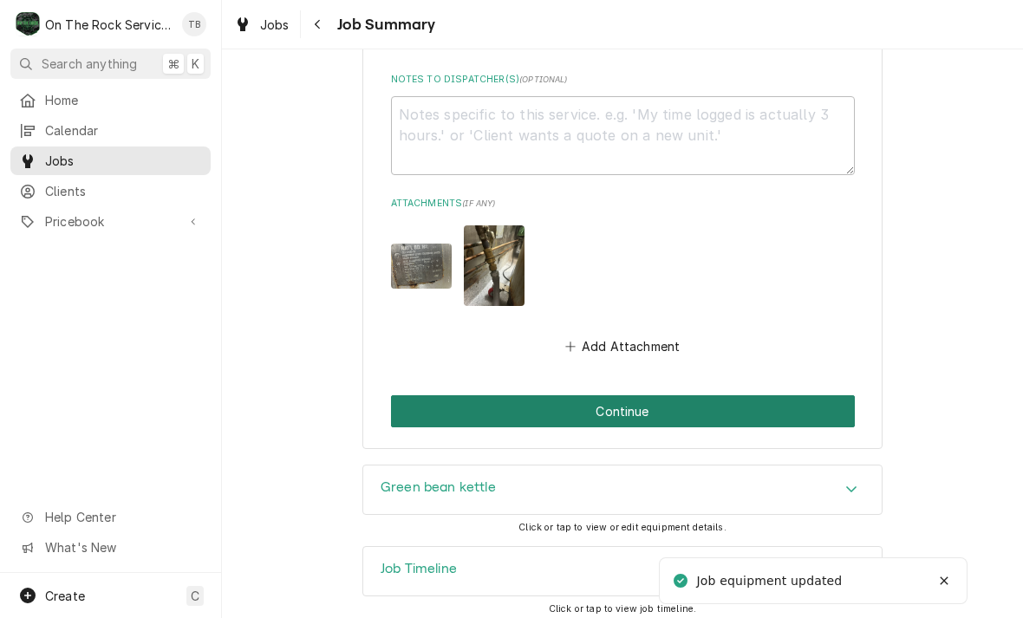
click at [660, 407] on button "Continue" at bounding box center [623, 411] width 464 height 32
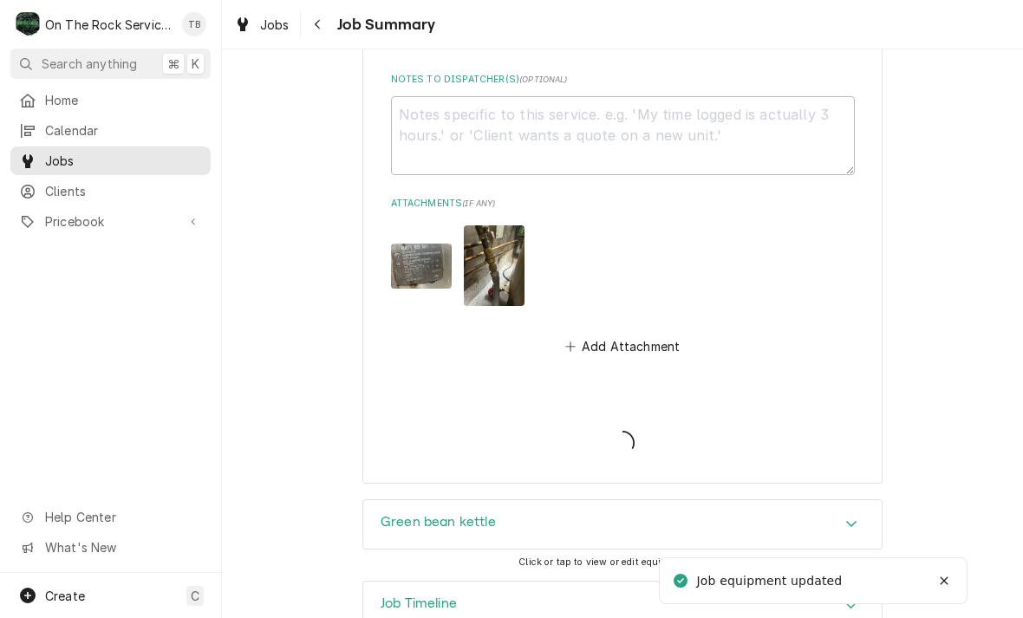
scroll to position [1295, 0]
type textarea "x"
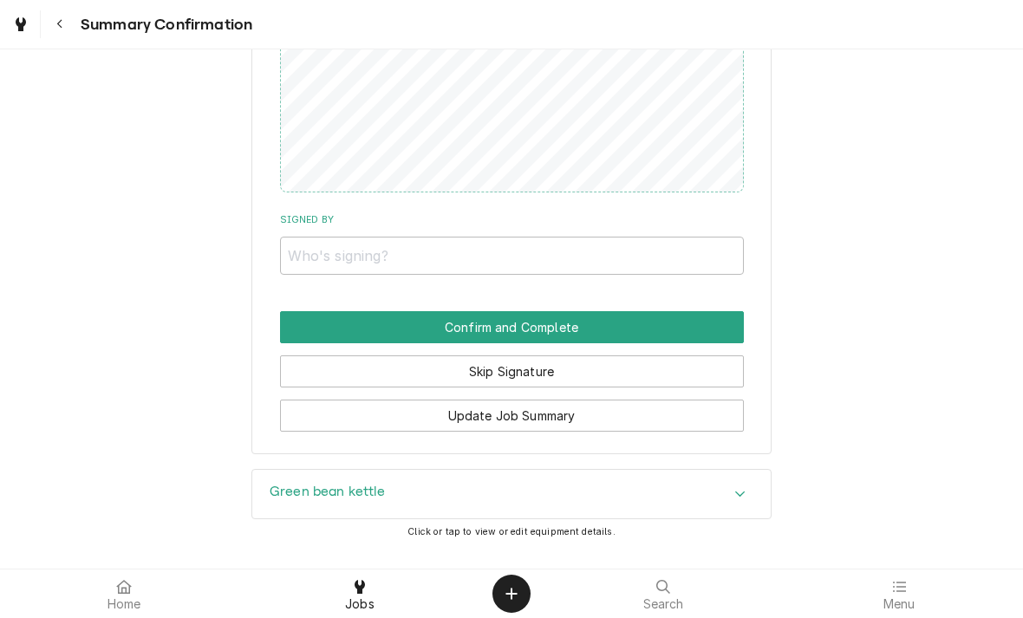
scroll to position [1023, 0]
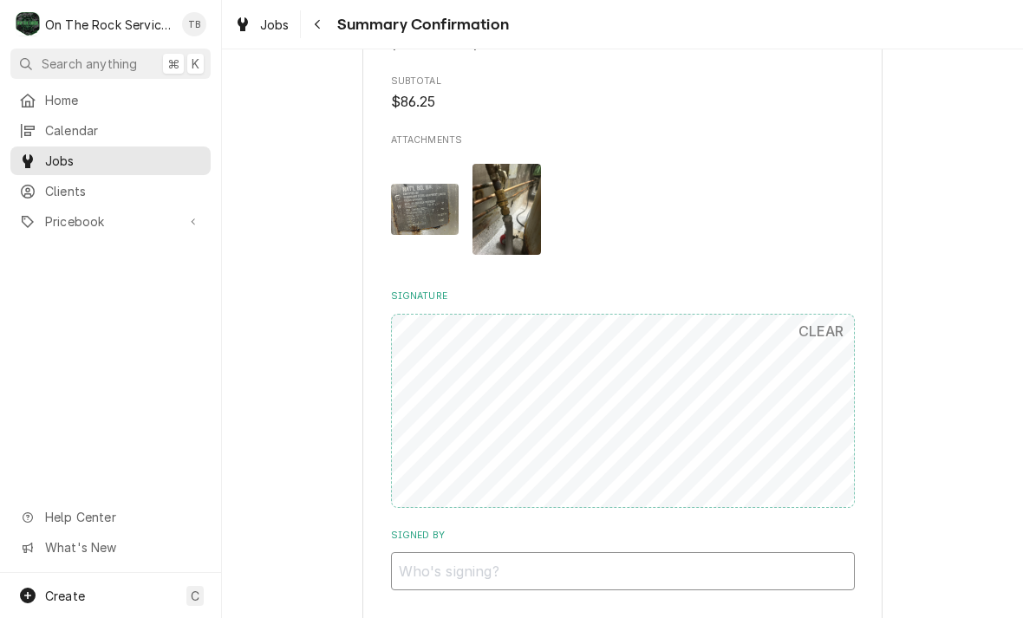
click at [454, 552] on input "Signed By" at bounding box center [623, 571] width 464 height 38
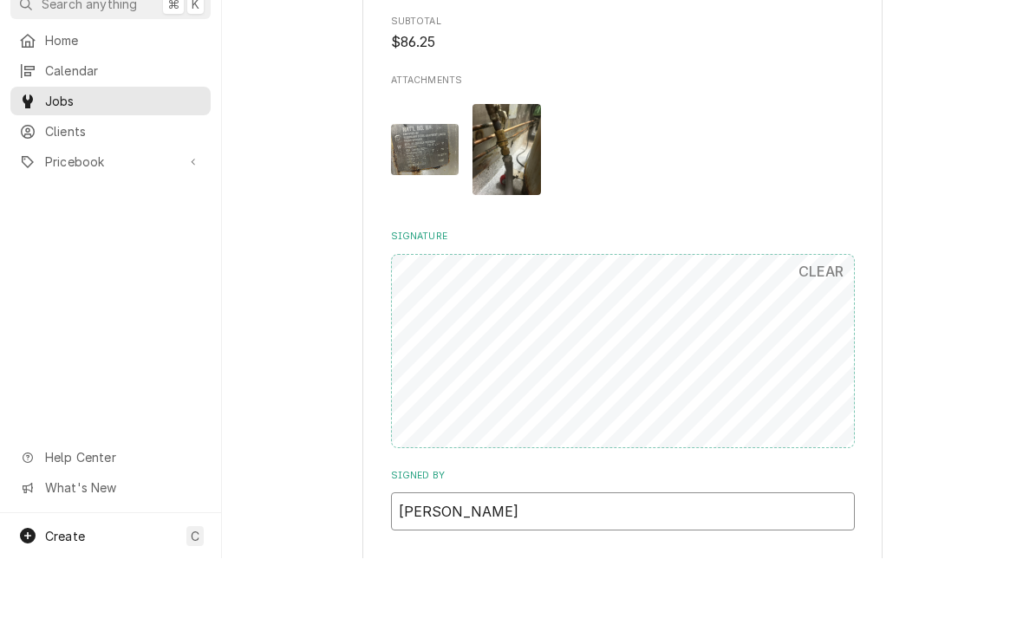
type input "[PERSON_NAME]"
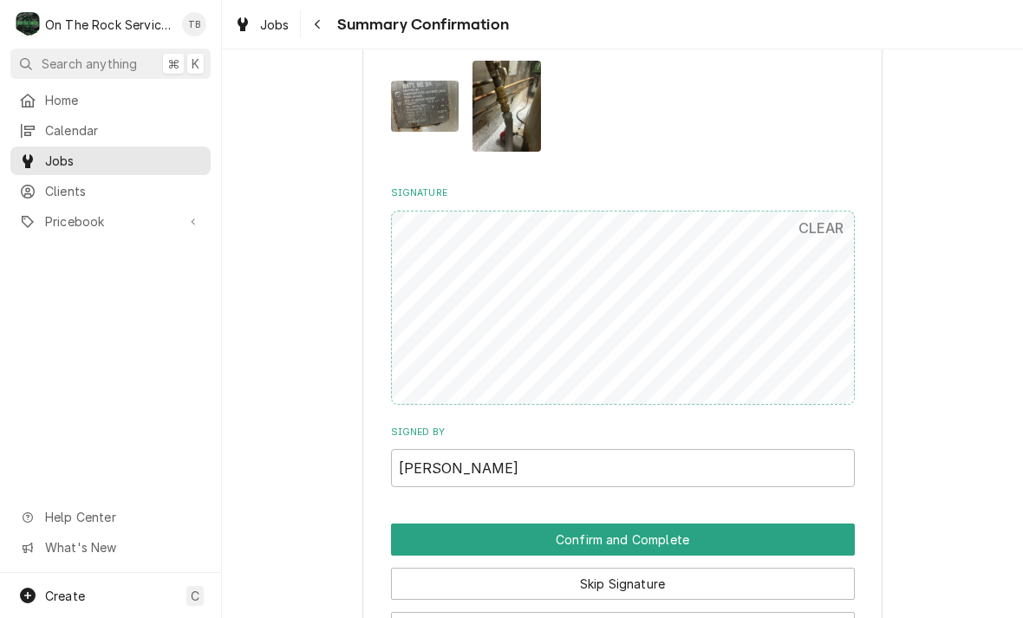
scroll to position [1131, 0]
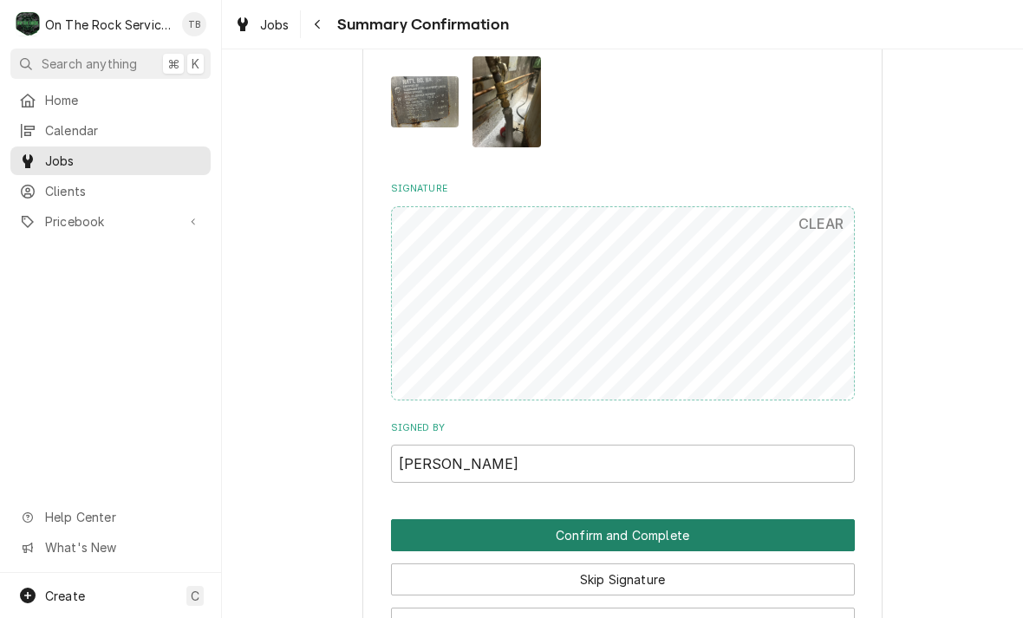
click at [659, 519] on button "Confirm and Complete" at bounding box center [623, 535] width 464 height 32
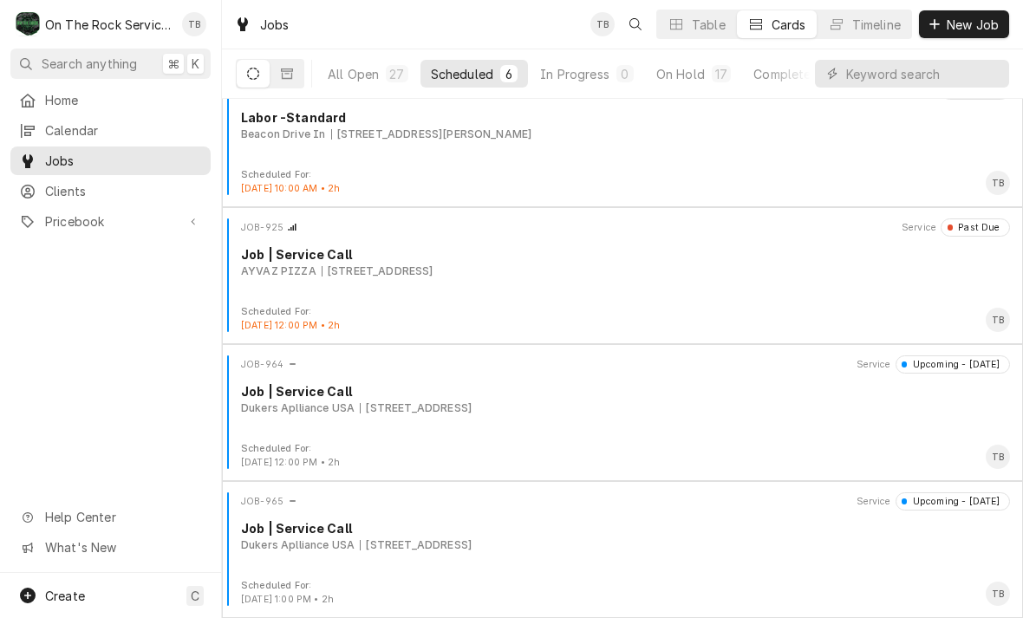
scroll to position [302, 0]
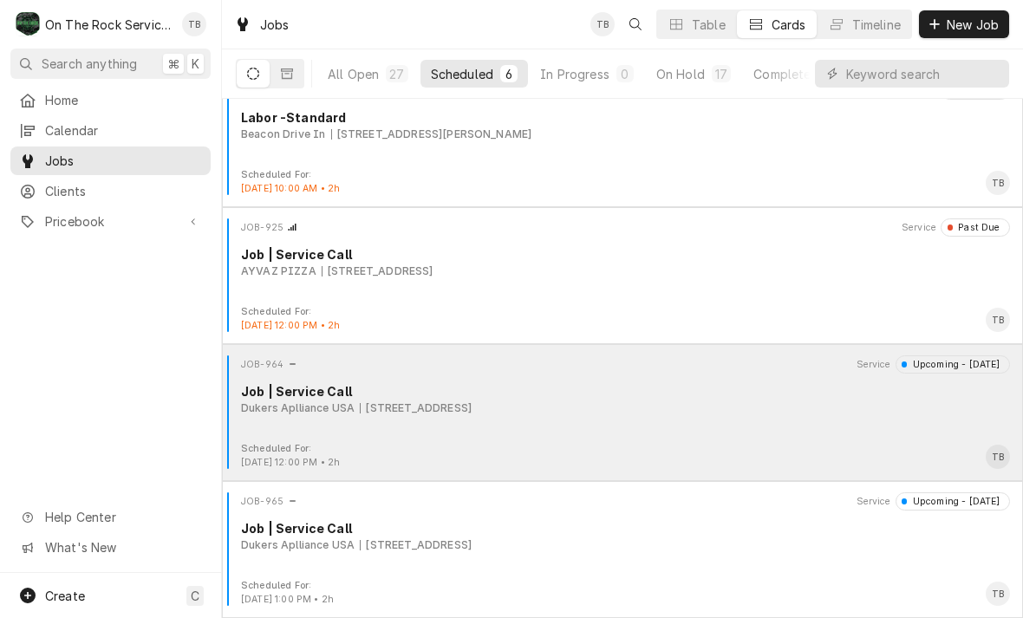
click at [541, 419] on div "JOB-964 Service Upcoming - [DATE] Job | Service Call Dukers Aplliance [GEOGRAPH…" at bounding box center [622, 398] width 787 height 87
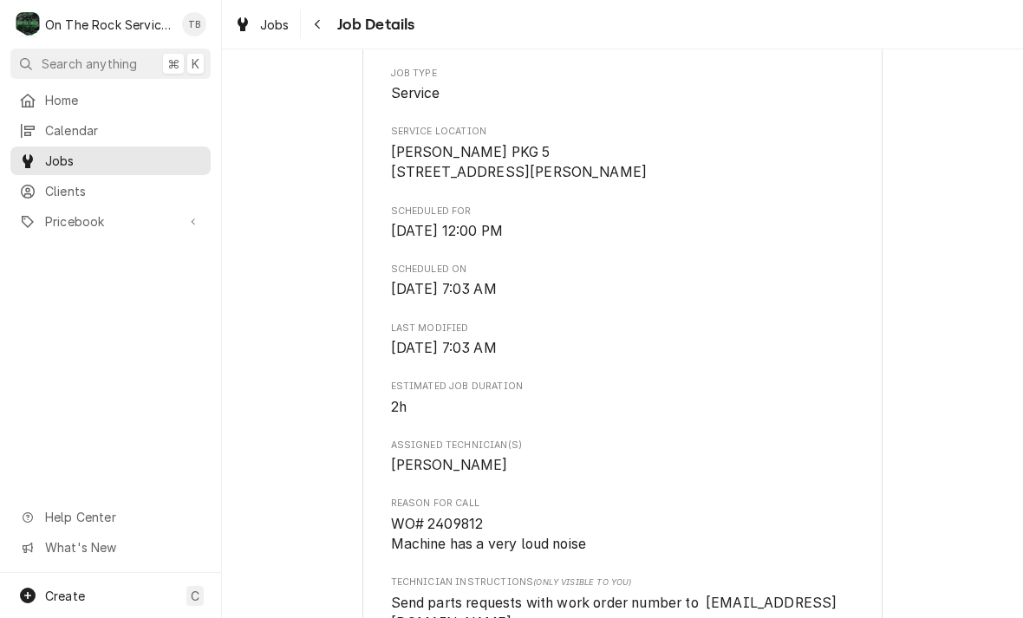
scroll to position [330, 0]
